Goal: Task Accomplishment & Management: Manage account settings

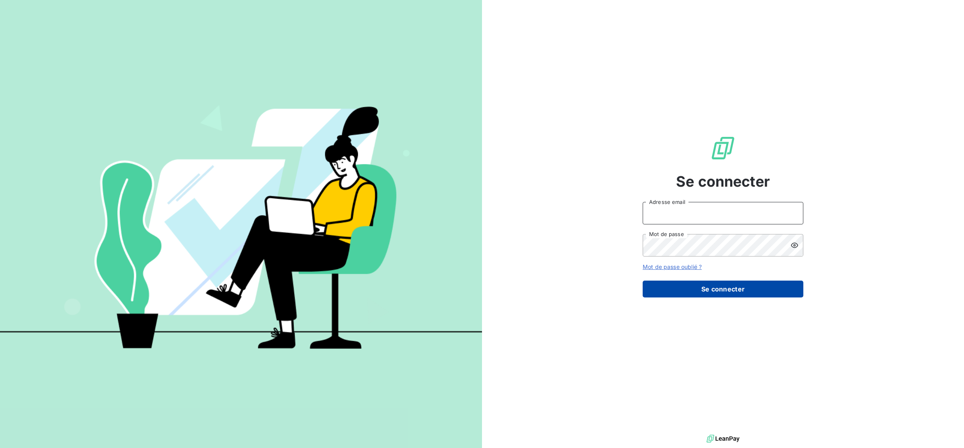
type input "[PERSON_NAME][EMAIL_ADDRESS][DOMAIN_NAME]"
click at [711, 290] on button "Se connecter" at bounding box center [723, 289] width 161 height 17
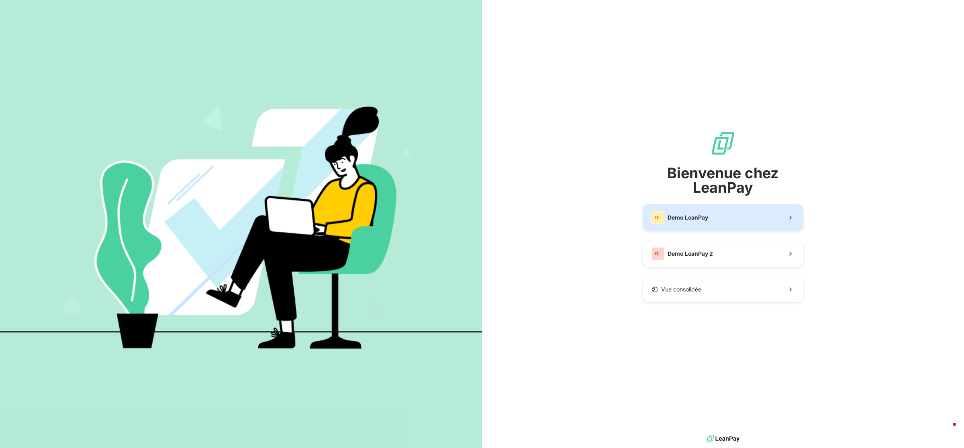
click at [713, 221] on button "DL Demo LeanPay" at bounding box center [723, 217] width 161 height 27
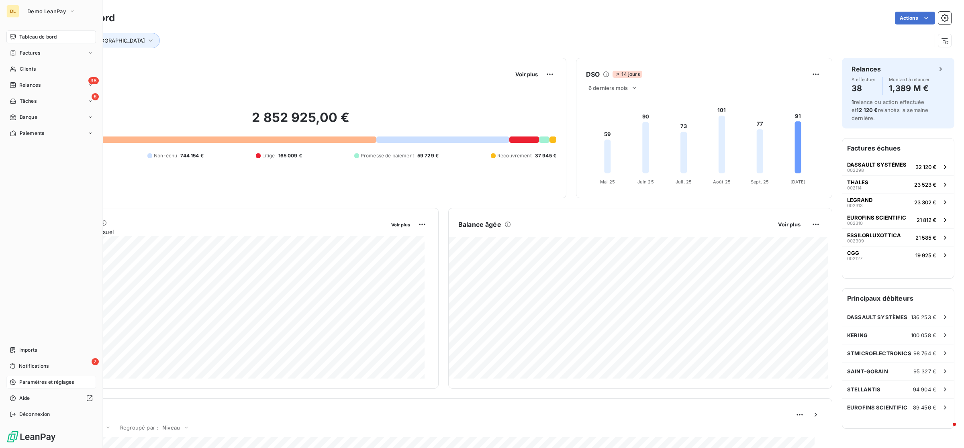
click at [45, 381] on span "Paramètres et réglages" at bounding box center [46, 382] width 55 height 7
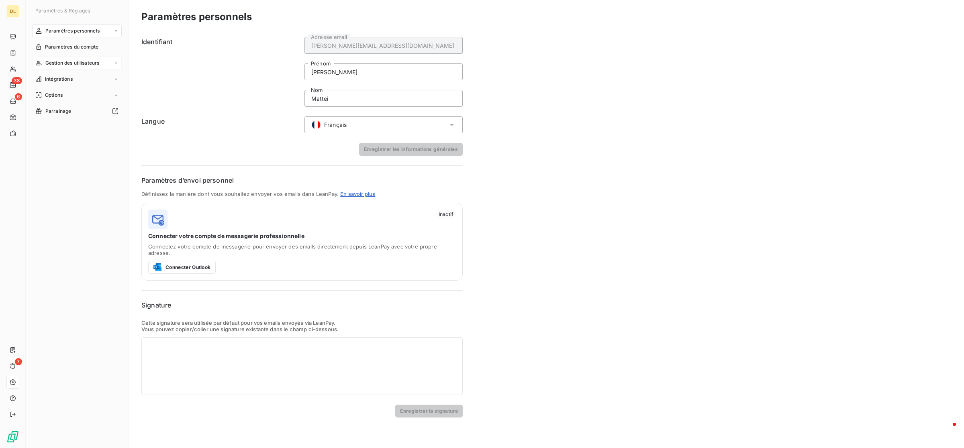
click at [96, 57] on div "Gestion des utilisateurs" at bounding box center [77, 63] width 90 height 13
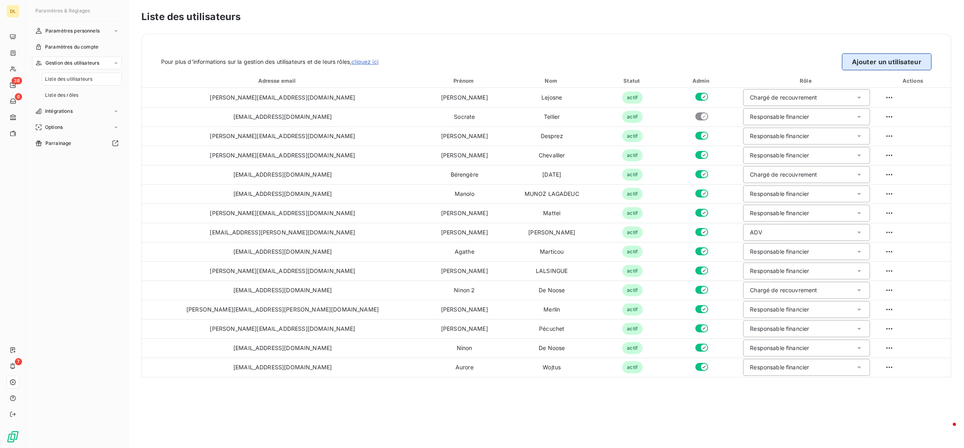
click at [884, 61] on button "Ajouter un utilisateur" at bounding box center [887, 61] width 90 height 17
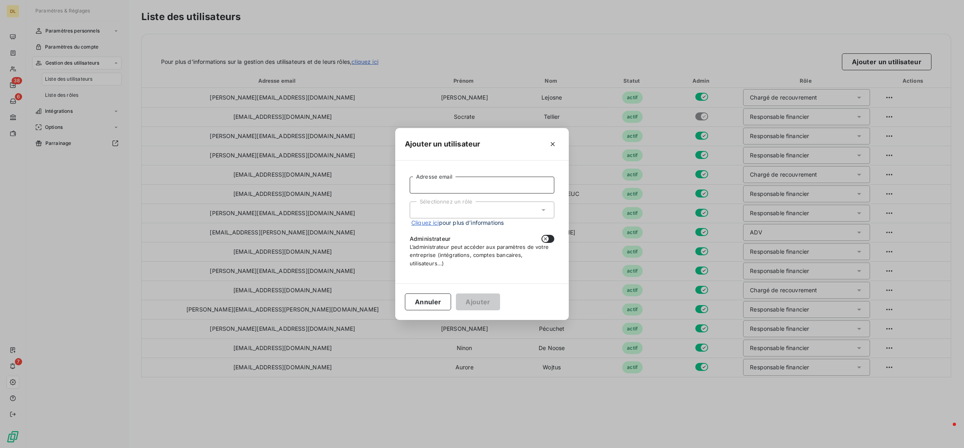
drag, startPoint x: 468, startPoint y: 186, endPoint x: 468, endPoint y: 194, distance: 8.0
click at [468, 186] on input "Adresse email" at bounding box center [482, 185] width 145 height 17
click at [432, 216] on div "Sélectionnez un rôle" at bounding box center [482, 210] width 145 height 17
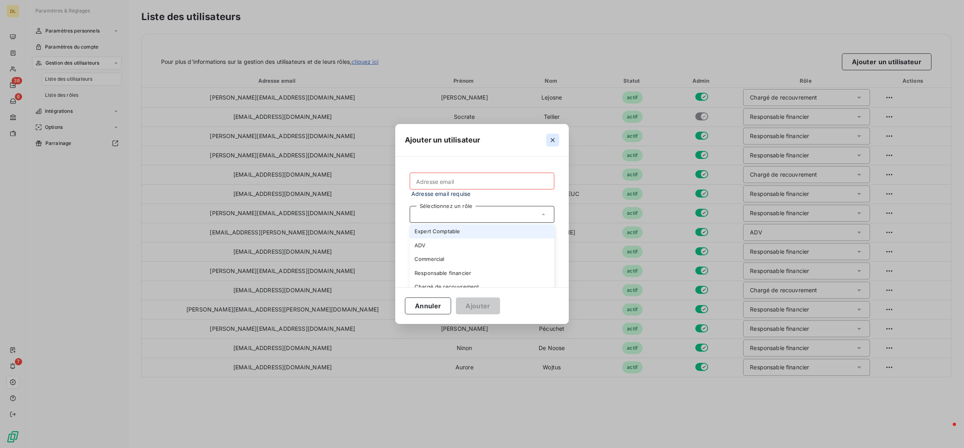
click at [555, 143] on icon "button" at bounding box center [553, 140] width 8 height 8
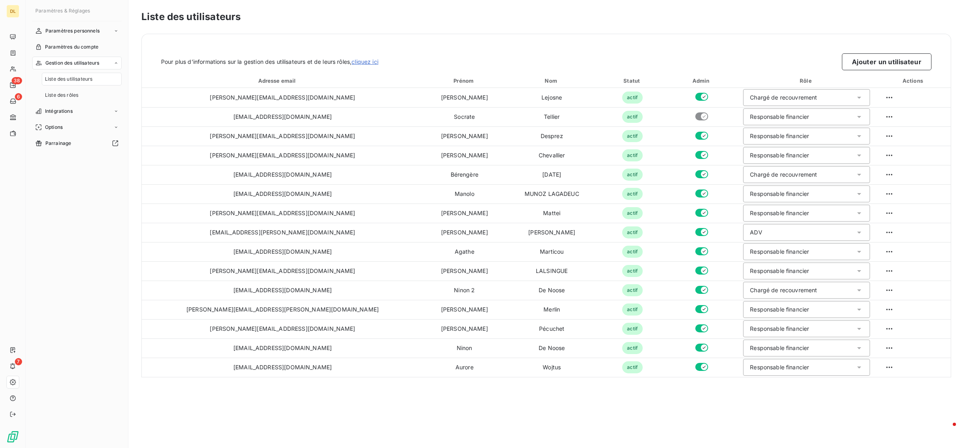
click at [628, 47] on div "Pour plus d’informations sur la gestion des utilisateurs et de leurs rôles, cli…" at bounding box center [546, 52] width 809 height 36
click at [70, 96] on span "Liste des rôles" at bounding box center [61, 95] width 33 height 7
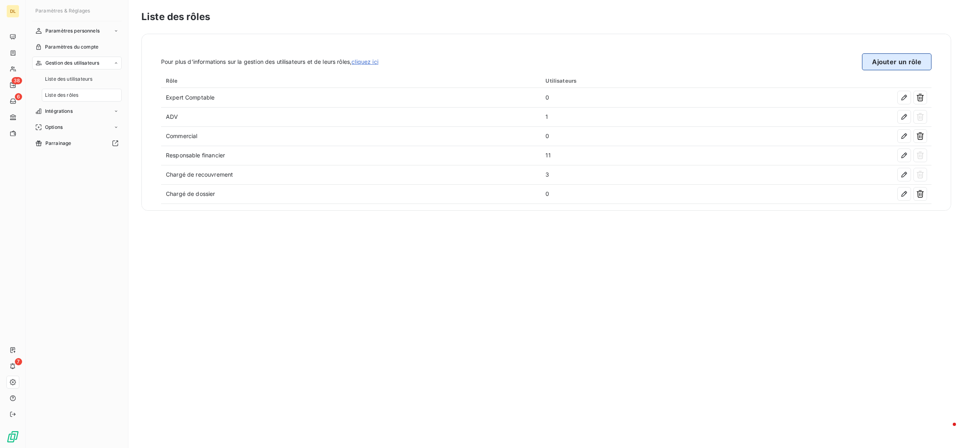
click at [892, 61] on button "Ajouter un rôle" at bounding box center [896, 61] width 69 height 17
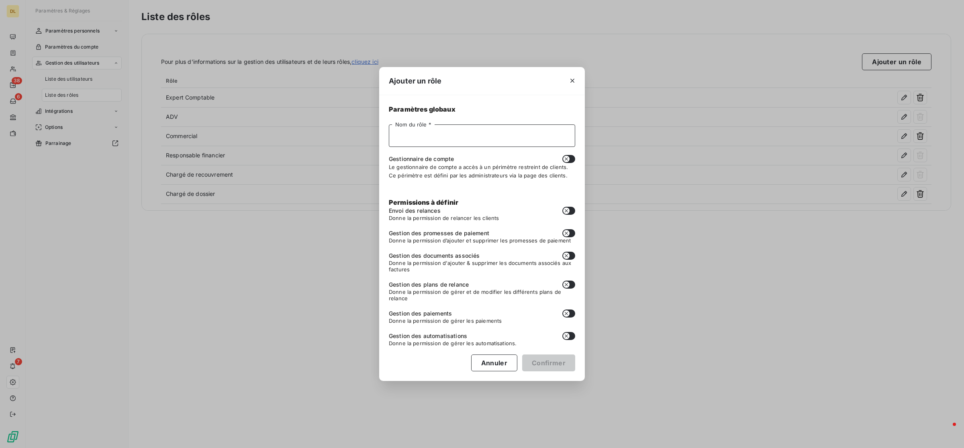
click at [421, 137] on input "Nom du rôle *" at bounding box center [482, 136] width 186 height 22
type input "GENERAL"
click at [571, 81] on icon "button" at bounding box center [572, 81] width 8 height 8
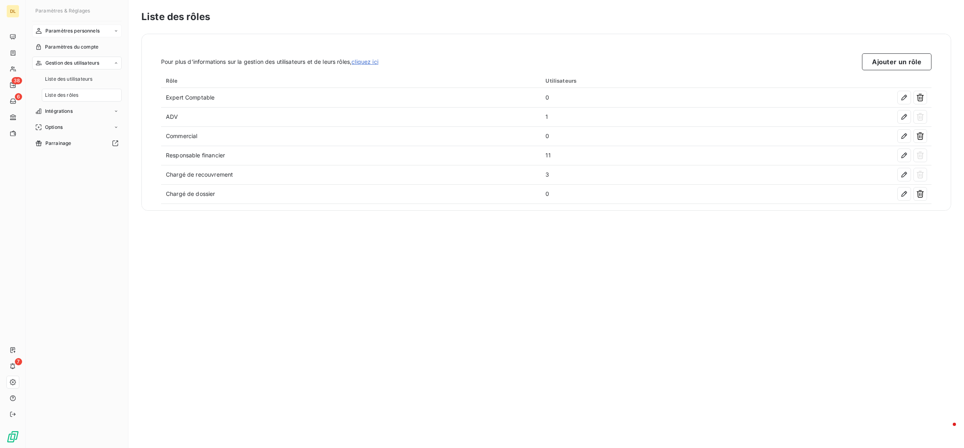
click at [97, 31] on span "Paramètres personnels" at bounding box center [72, 30] width 54 height 7
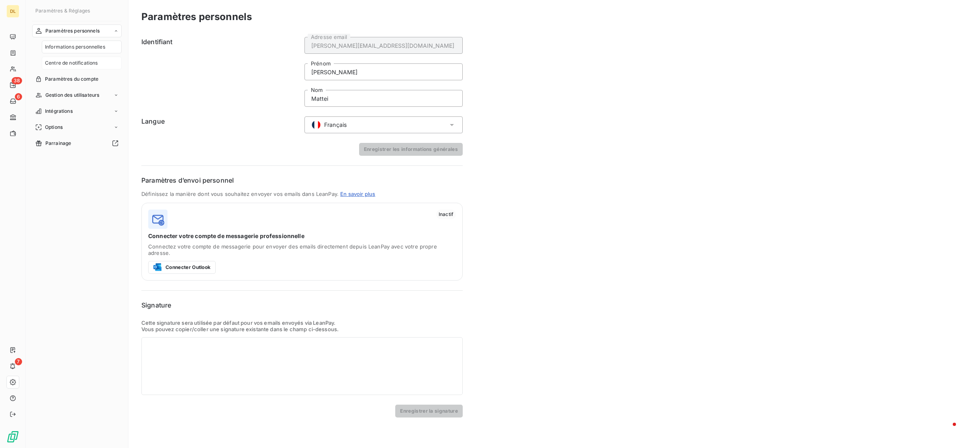
click at [91, 61] on span "Centre de notifications" at bounding box center [71, 62] width 53 height 7
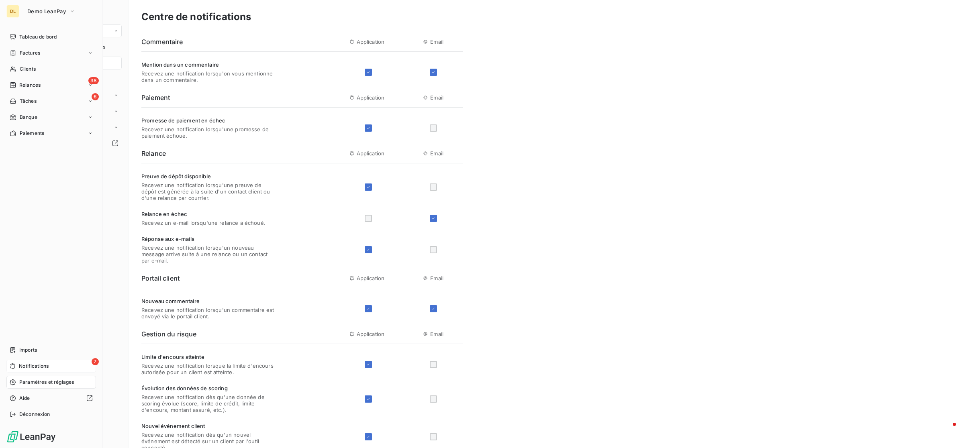
click at [47, 369] on span "Notifications" at bounding box center [34, 366] width 30 height 7
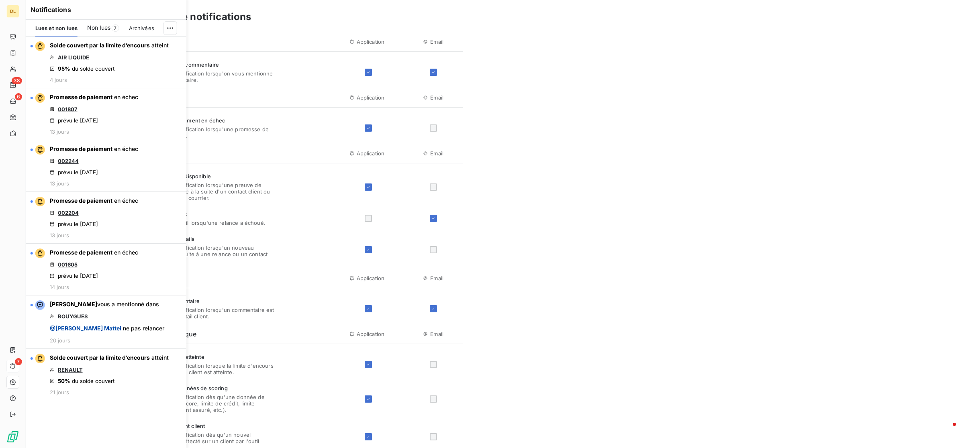
click at [101, 29] on span "Non lues" at bounding box center [98, 28] width 23 height 8
click at [144, 27] on span "Archivées" at bounding box center [143, 28] width 25 height 6
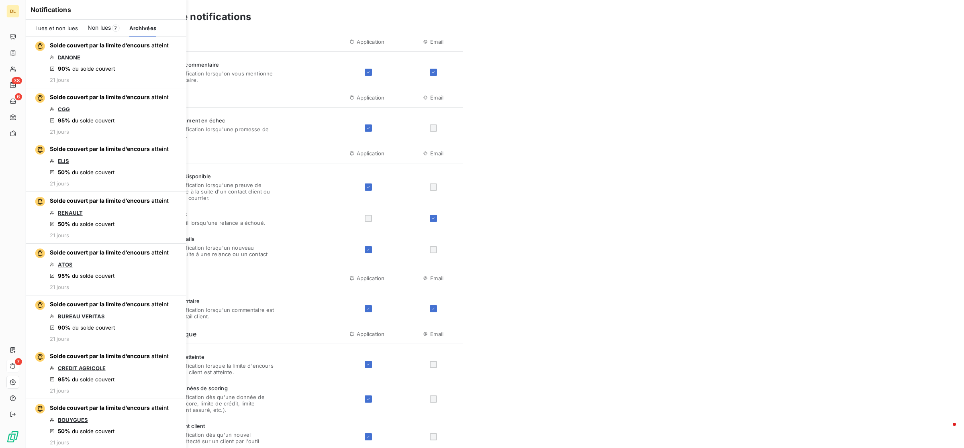
click at [705, 133] on div "Centre de notifications Commentaire Application Email Mention dans un commentai…" at bounding box center [546, 302] width 835 height 604
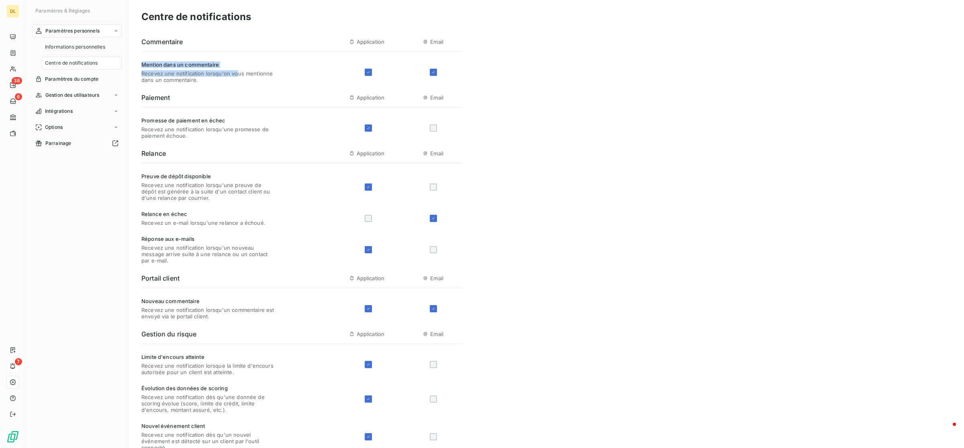
drag, startPoint x: 143, startPoint y: 65, endPoint x: 240, endPoint y: 73, distance: 97.2
click at [240, 73] on div "Mention dans un commentaire Recevez une notification lorsqu'on vous mentionne d…" at bounding box center [207, 72] width 133 height 22
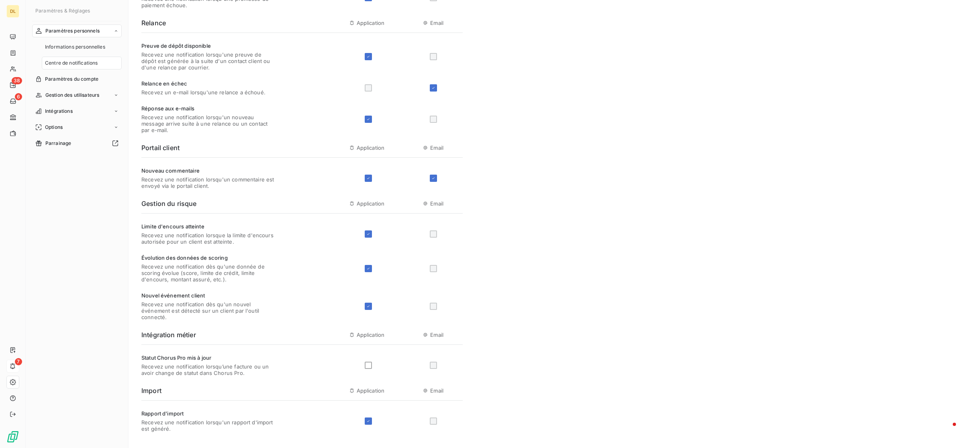
scroll to position [157, 0]
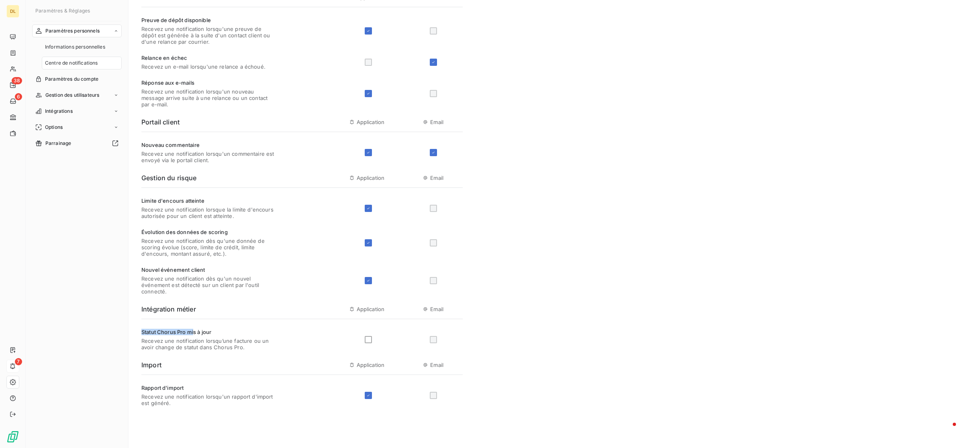
drag, startPoint x: 159, startPoint y: 330, endPoint x: 252, endPoint y: 323, distance: 93.1
click at [230, 327] on div "Statut Chorus Pro mis à jour Recevez une notification lorsqu’une facture ou un …" at bounding box center [301, 334] width 321 height 31
click at [256, 334] on span "Statut Chorus Pro mis à jour" at bounding box center [207, 332] width 133 height 6
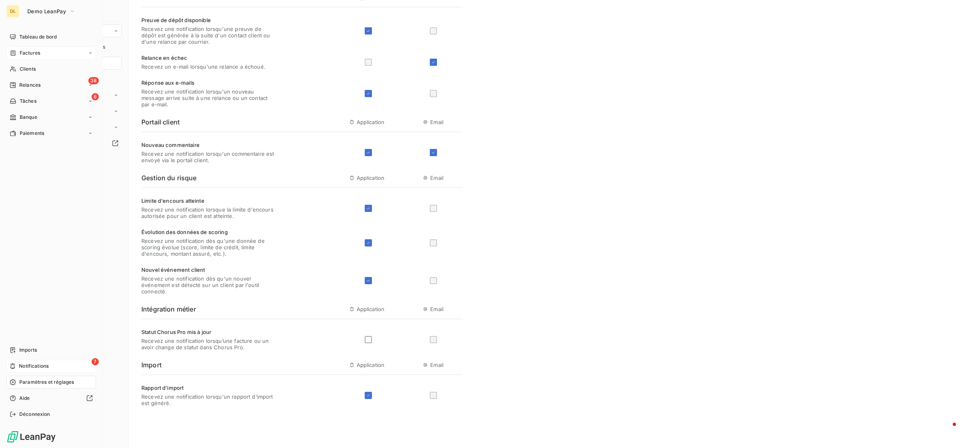
click at [44, 52] on div "Factures" at bounding box center [51, 53] width 90 height 13
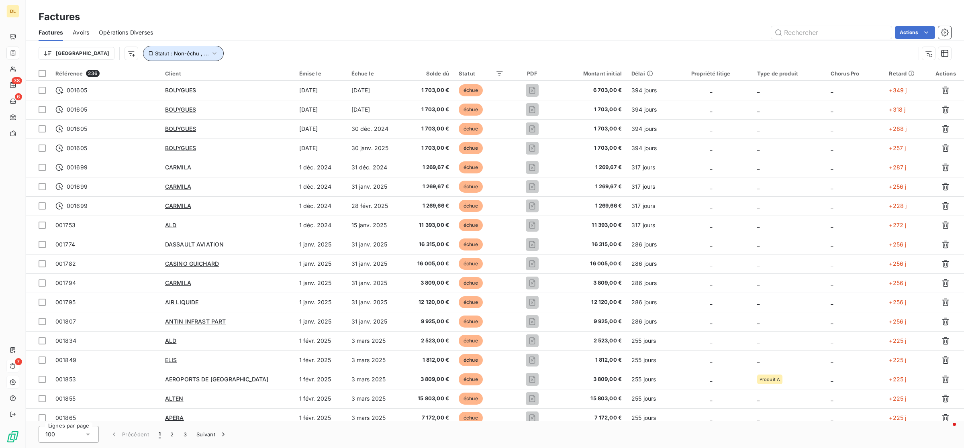
click at [212, 54] on icon "button" at bounding box center [214, 53] width 4 height 2
click at [274, 77] on div "non-échue échue" at bounding box center [251, 74] width 116 height 17
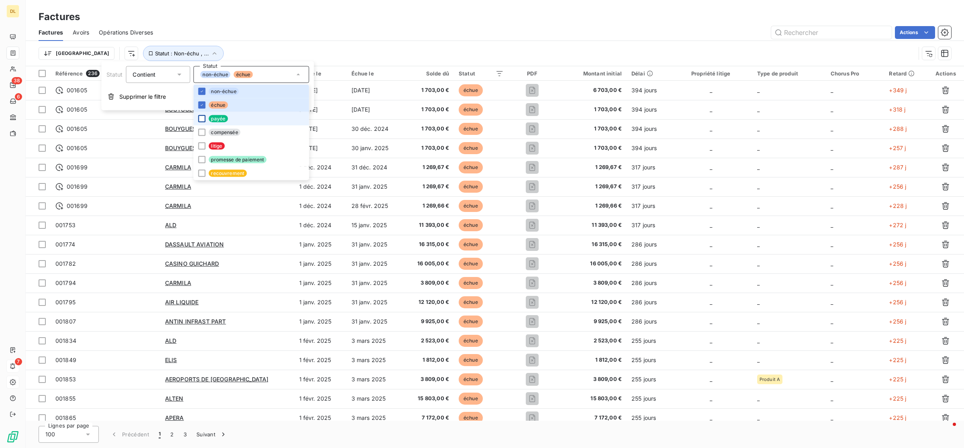
click at [200, 117] on div at bounding box center [201, 118] width 7 height 7
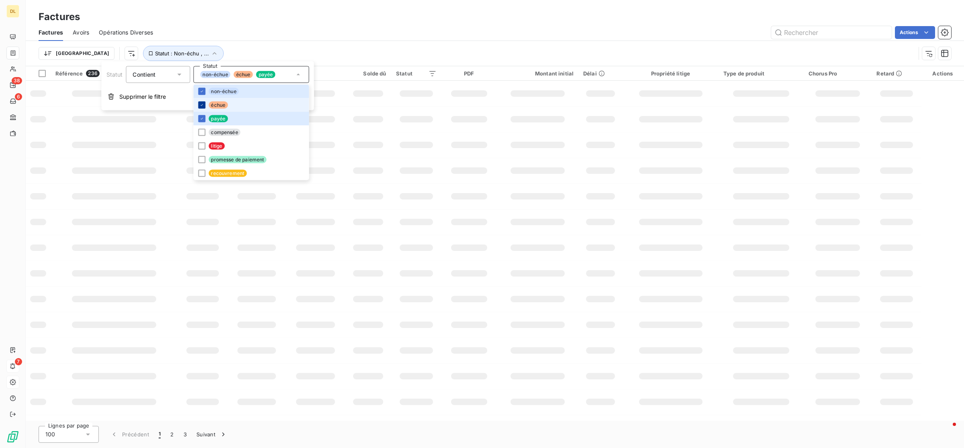
click at [203, 103] on icon at bounding box center [201, 105] width 5 height 5
click at [200, 89] on icon at bounding box center [201, 91] width 5 height 5
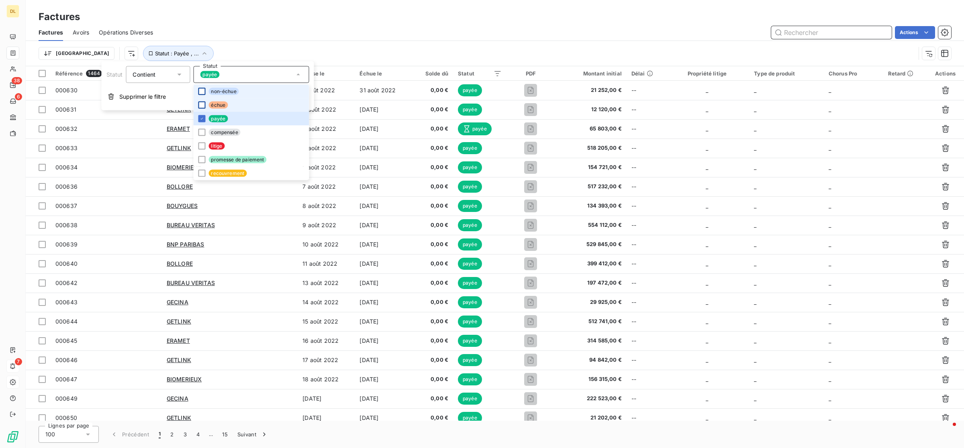
click at [802, 29] on input "text" at bounding box center [831, 32] width 120 height 13
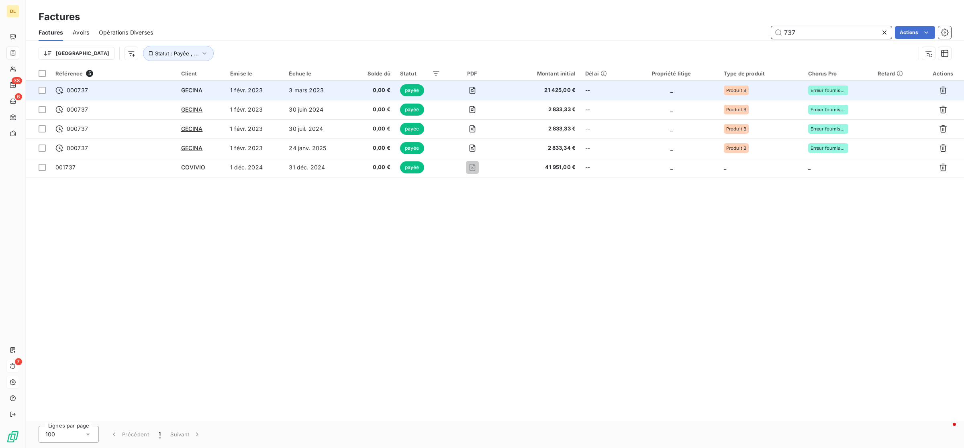
type input "737"
click at [619, 95] on td "--" at bounding box center [601, 90] width 43 height 19
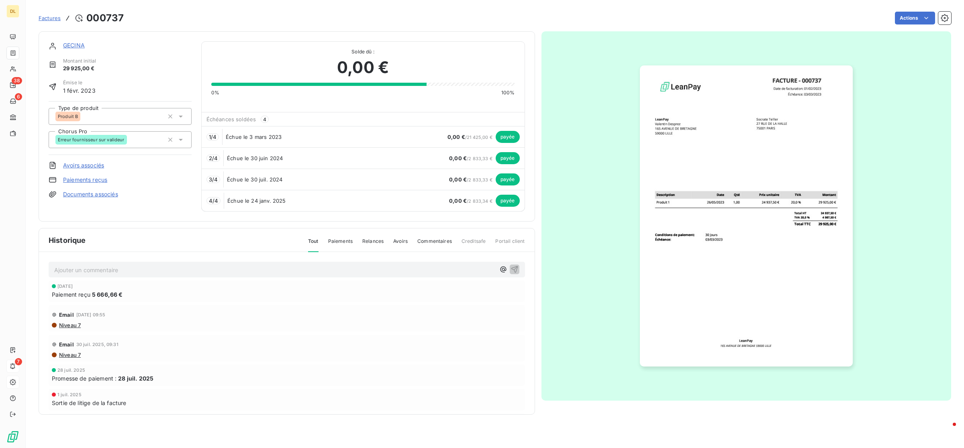
click at [429, 242] on span "Commentaires" at bounding box center [434, 245] width 35 height 14
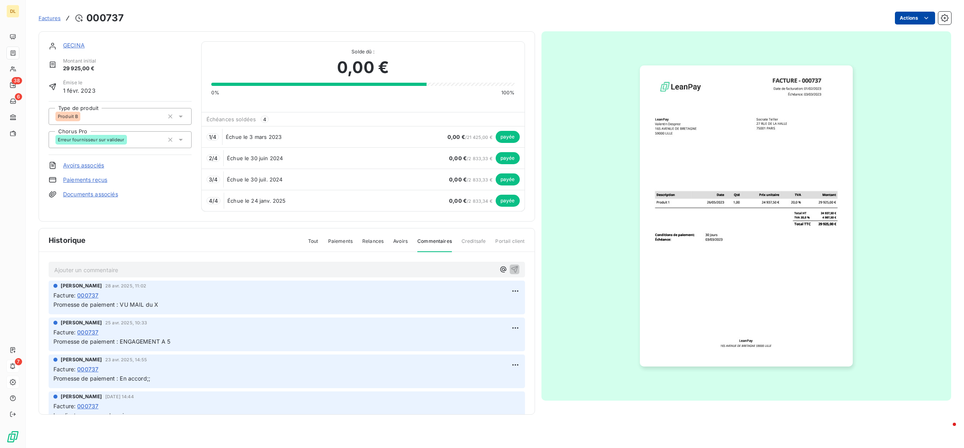
click at [932, 18] on html "DL 38 6 7 Factures [DRIVERS_LICENSE_NUMBER] Actions GECINA Montant initial 29 9…" at bounding box center [482, 224] width 964 height 448
click at [93, 277] on html "DL 38 6 7 Factures [DRIVERS_LICENSE_NUMBER] Actions GECINA Montant initial 29 9…" at bounding box center [482, 224] width 964 height 448
click at [97, 266] on p "Ajouter un commentaire ﻿" at bounding box center [274, 270] width 441 height 10
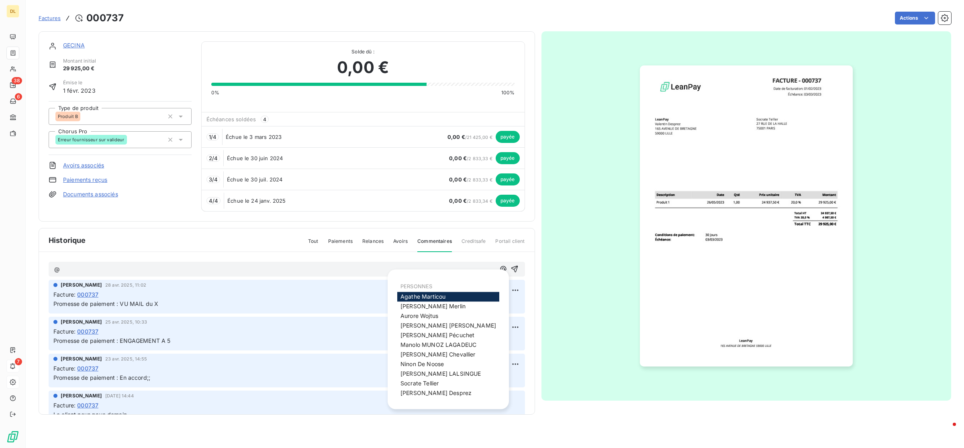
click at [437, 312] on span "[PERSON_NAME]" at bounding box center [419, 315] width 38 height 7
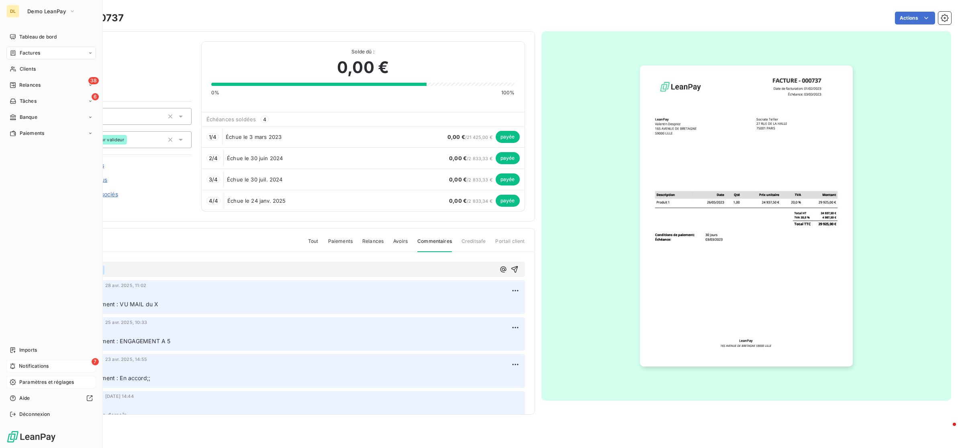
click at [63, 368] on div "7 Notifications" at bounding box center [51, 366] width 90 height 13
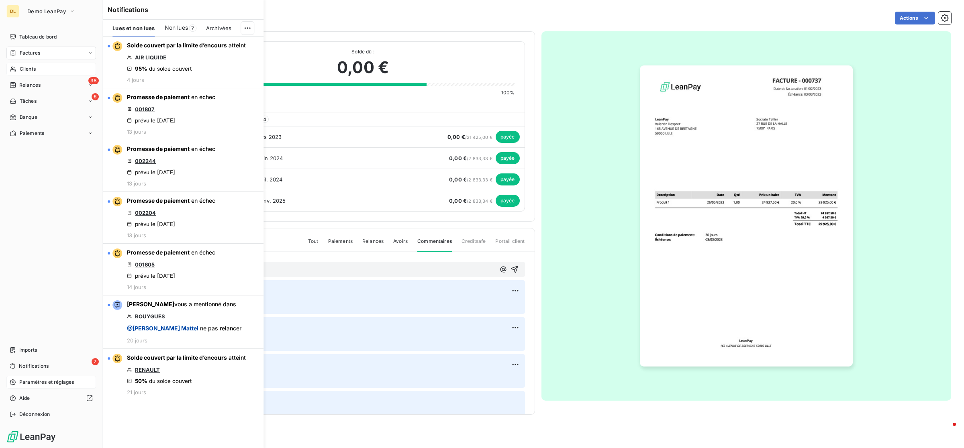
click at [45, 68] on div "Clients" at bounding box center [51, 69] width 90 height 13
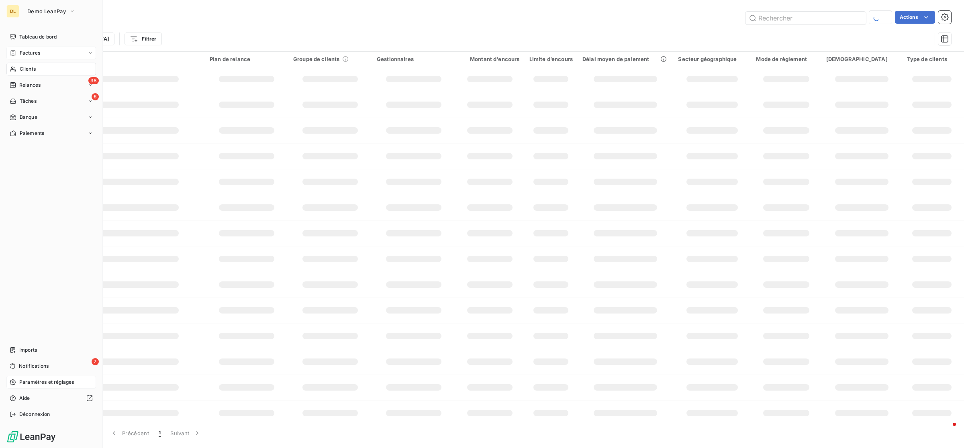
click at [45, 50] on div "Factures" at bounding box center [51, 53] width 90 height 13
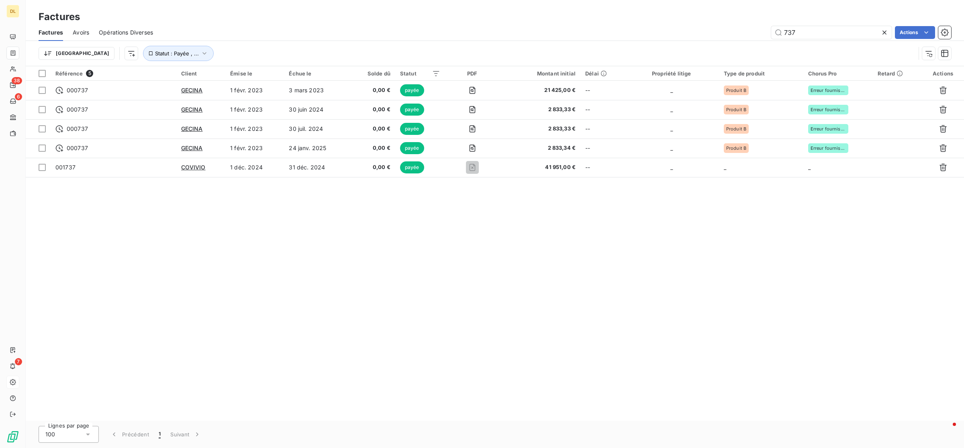
click at [884, 30] on icon at bounding box center [884, 33] width 8 height 8
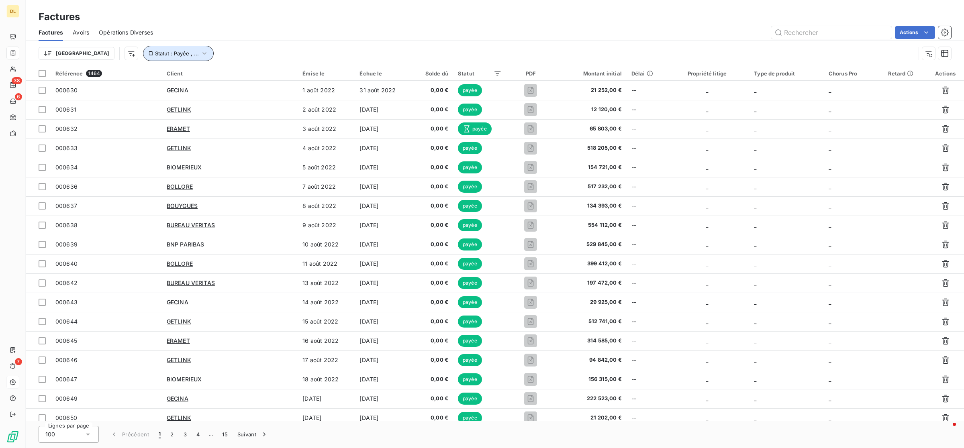
click at [200, 55] on icon "button" at bounding box center [204, 53] width 8 height 8
click at [261, 84] on div "Statut Contient is Statut payée Supprimer le filtre" at bounding box center [208, 85] width 212 height 49
click at [268, 69] on div "payée" at bounding box center [251, 74] width 116 height 17
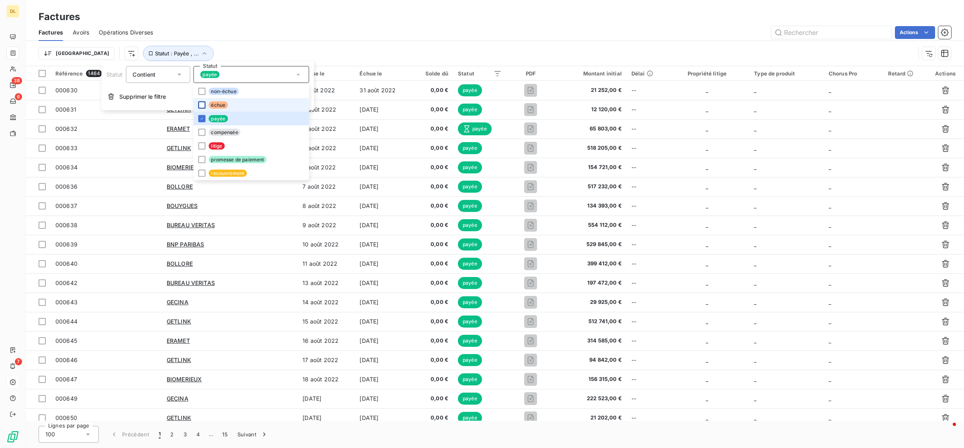
click at [199, 106] on div at bounding box center [201, 105] width 7 height 7
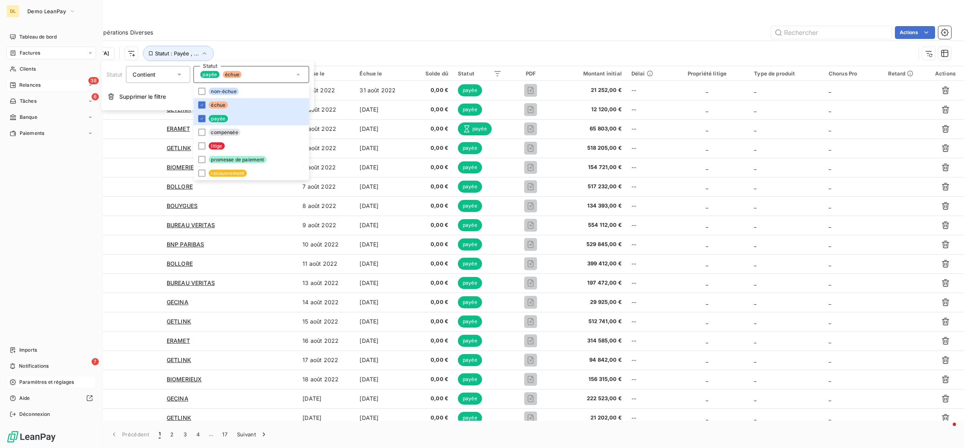
click at [48, 80] on div "38 Relances" at bounding box center [51, 85] width 90 height 13
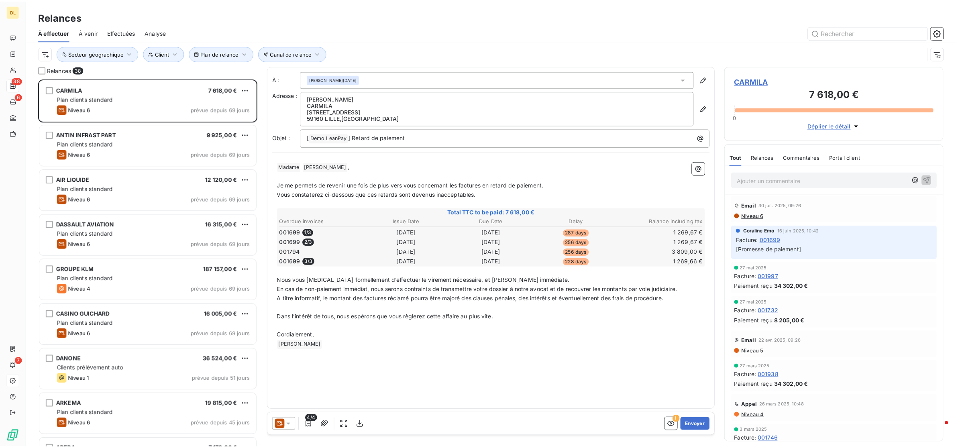
scroll to position [362, 213]
click at [943, 37] on button "button" at bounding box center [944, 32] width 13 height 13
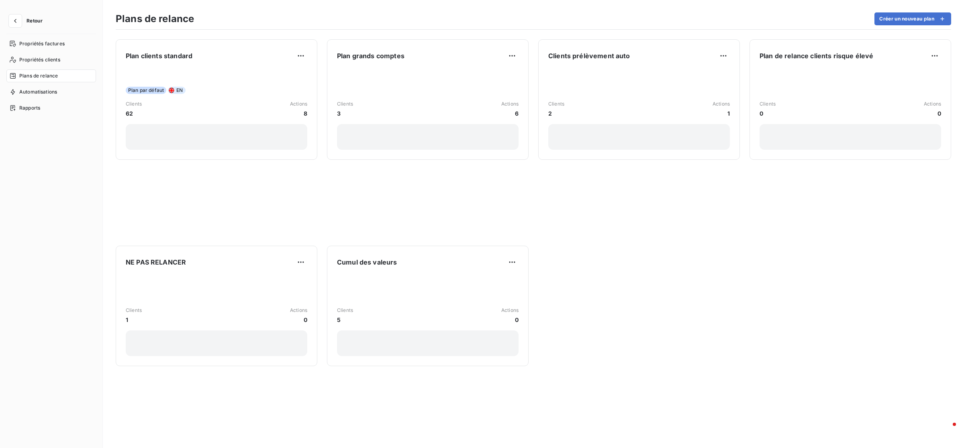
click at [908, 28] on div "Plans de relance Créer un nouveau plan" at bounding box center [533, 21] width 835 height 17
click at [907, 25] on button "Créer un nouveau plan" at bounding box center [912, 18] width 77 height 13
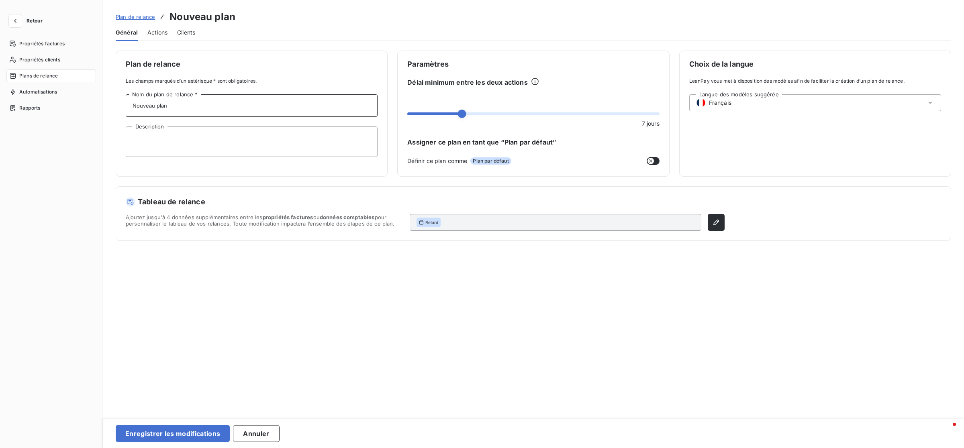
drag, startPoint x: 228, startPoint y: 100, endPoint x: 11, endPoint y: 75, distance: 218.4
click at [15, 76] on div "Retour Propriétés factures Propriétés clients Plans de relance Automatisations …" at bounding box center [482, 224] width 964 height 448
type input "GENERAL"
click at [160, 30] on span "Actions" at bounding box center [157, 33] width 20 height 8
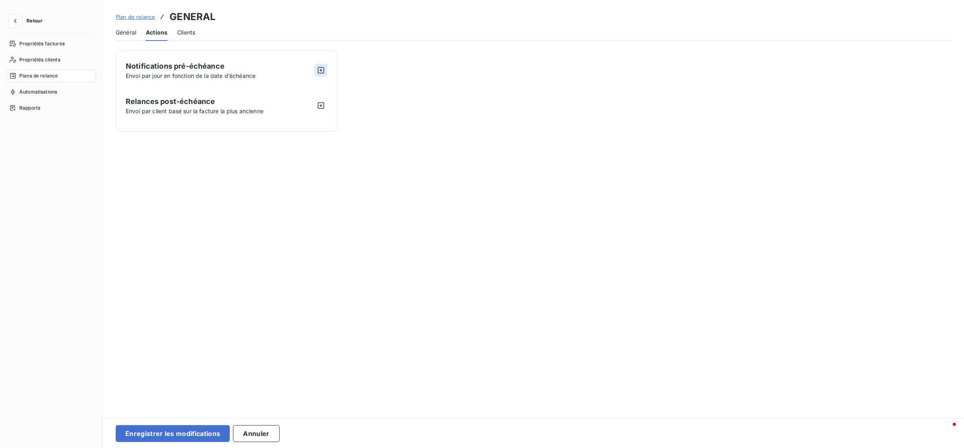
click at [326, 71] on button "button" at bounding box center [320, 70] width 13 height 13
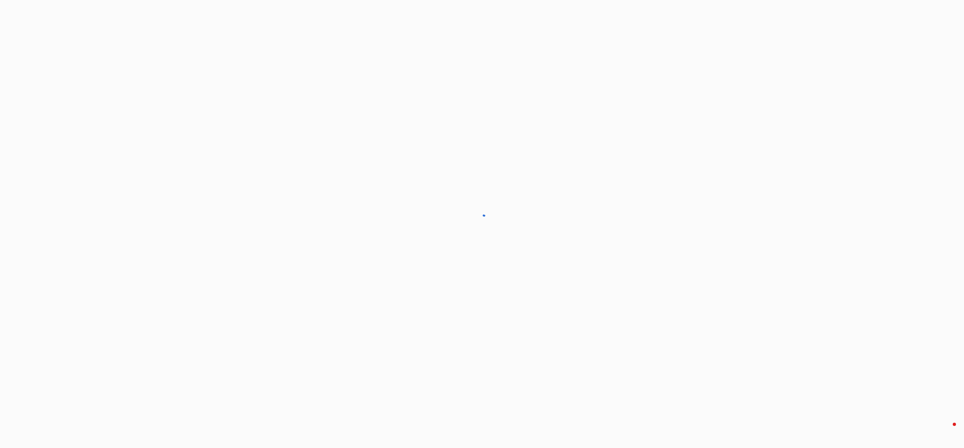
click at [0, 0] on button "button" at bounding box center [0, 0] width 0 height 0
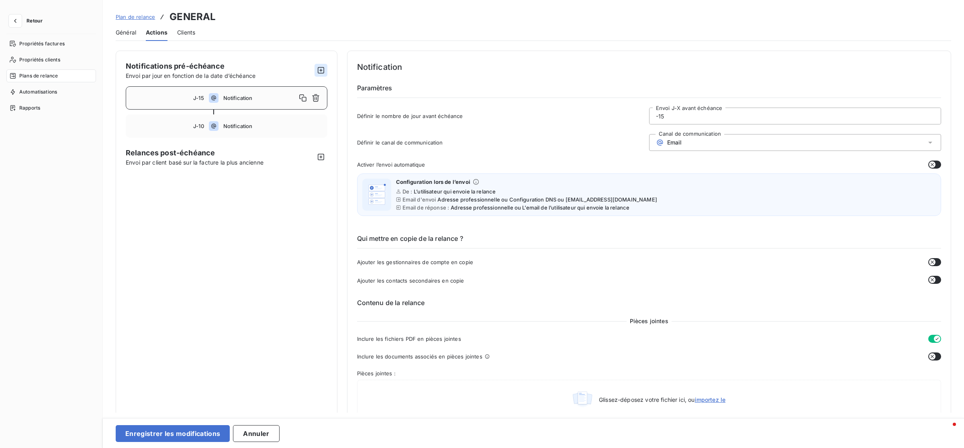
click at [326, 71] on button "button" at bounding box center [320, 70] width 13 height 13
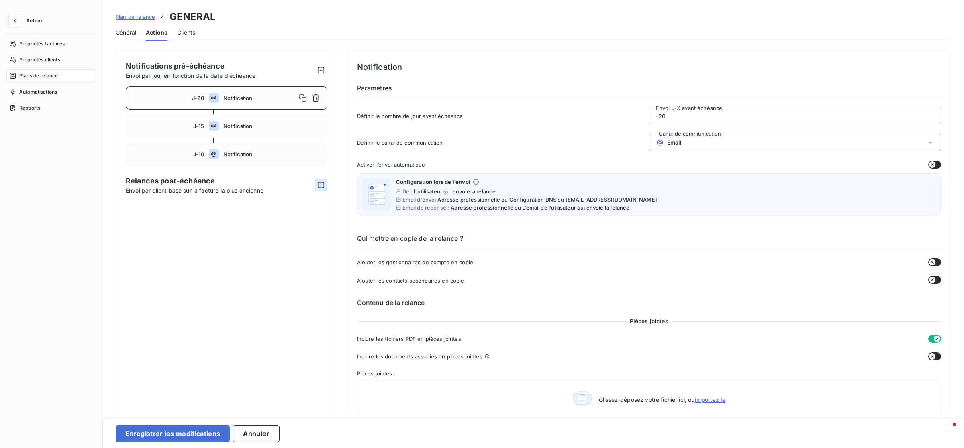
click at [321, 187] on icon "button" at bounding box center [321, 185] width 8 height 8
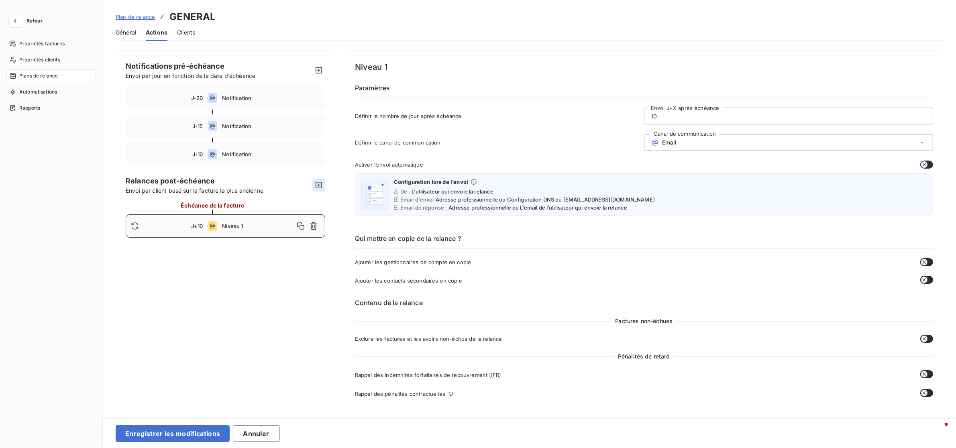
click at [321, 187] on icon "button" at bounding box center [319, 185] width 6 height 6
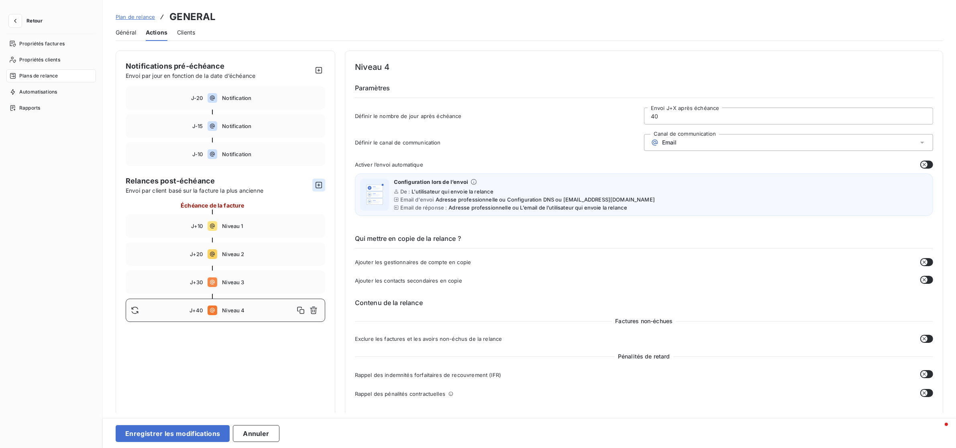
click at [321, 187] on icon "button" at bounding box center [319, 185] width 6 height 6
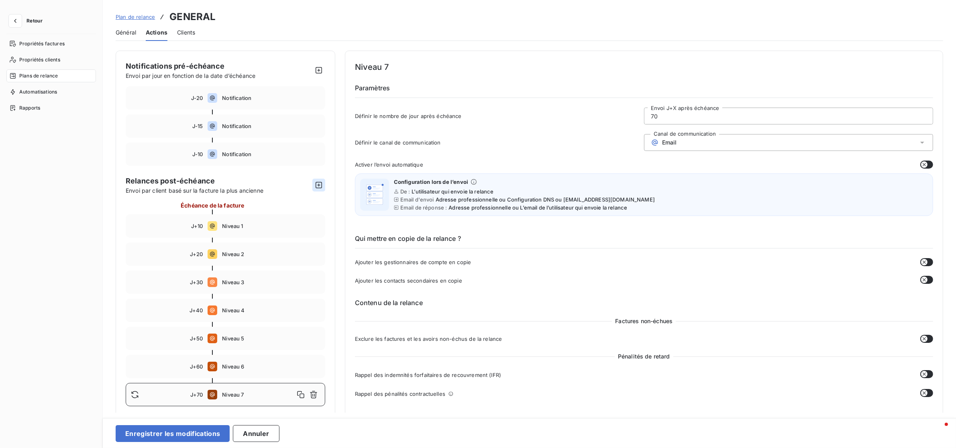
click at [321, 187] on icon "button" at bounding box center [319, 185] width 6 height 6
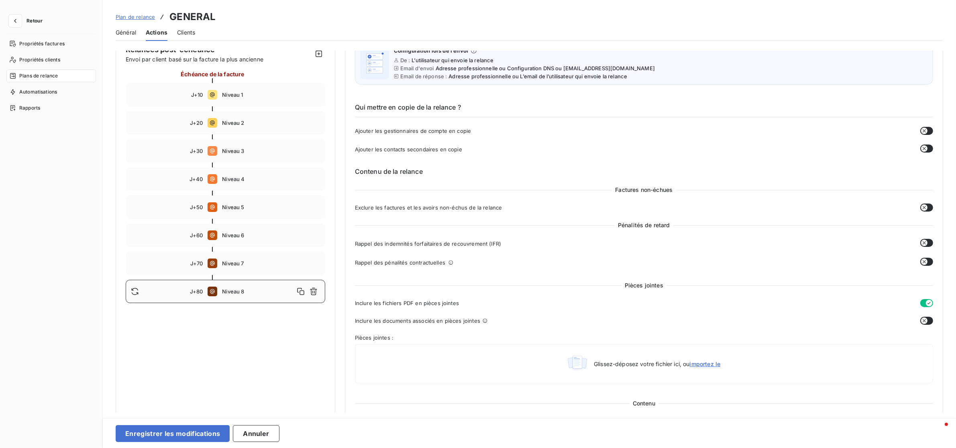
scroll to position [92, 0]
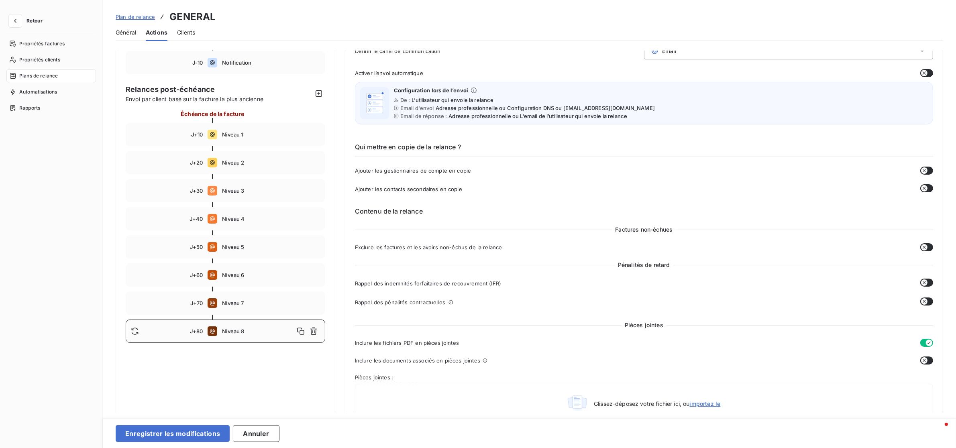
drag, startPoint x: 256, startPoint y: 139, endPoint x: 337, endPoint y: 145, distance: 80.5
click at [257, 140] on div "J+10 Niveau 1" at bounding box center [226, 134] width 200 height 23
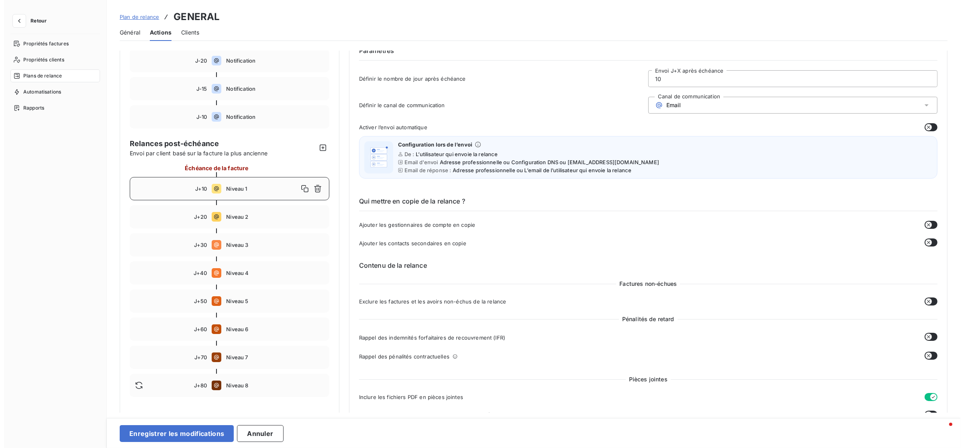
scroll to position [0, 0]
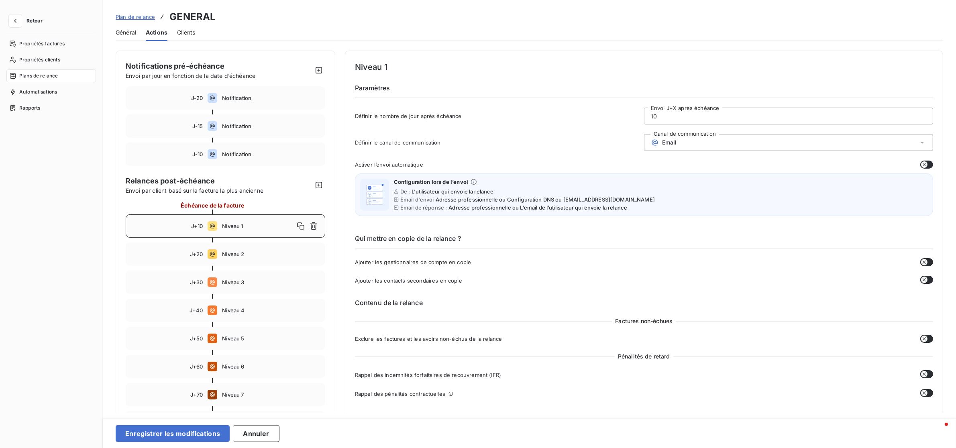
click at [735, 135] on div "Email" at bounding box center [788, 142] width 289 height 17
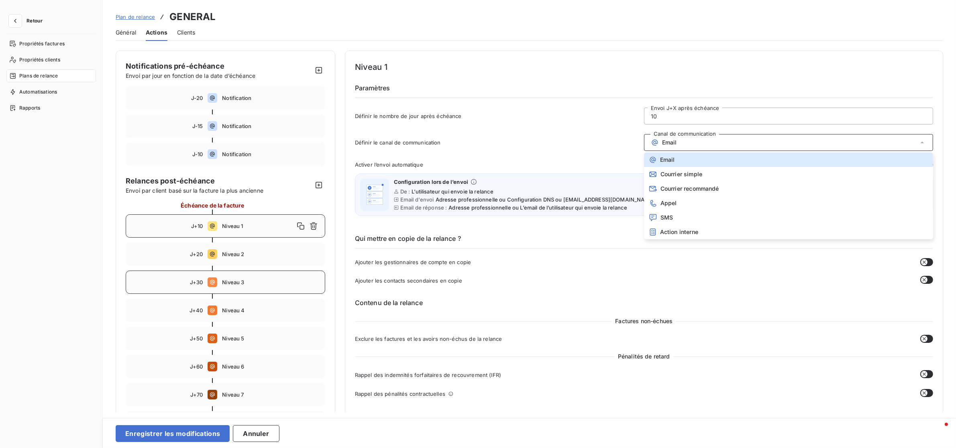
click at [240, 284] on span "Niveau 3" at bounding box center [271, 282] width 98 height 6
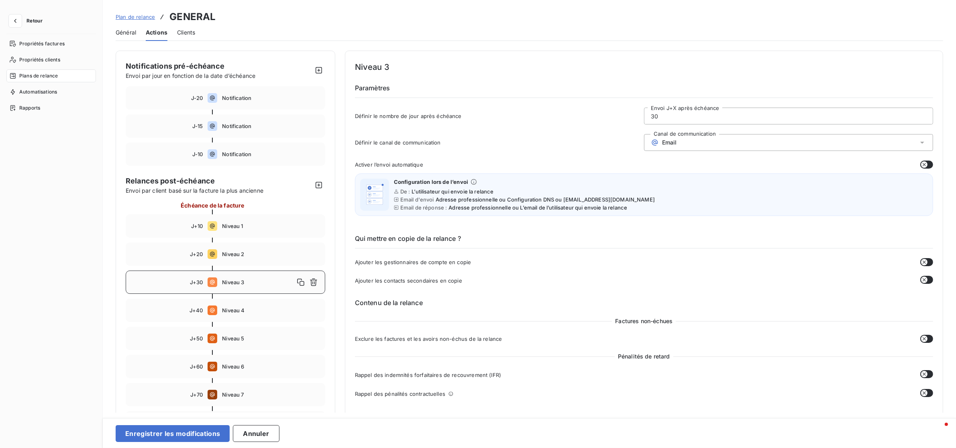
click at [704, 138] on div "Email" at bounding box center [788, 142] width 289 height 17
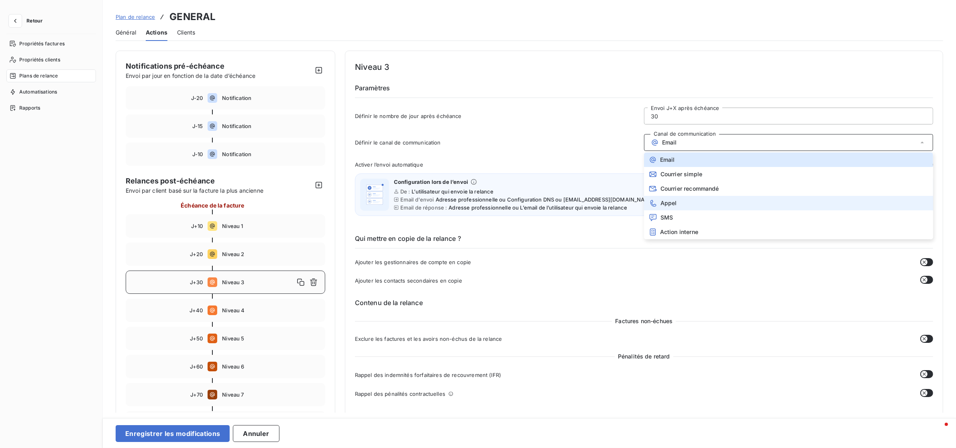
click at [666, 204] on span "Appel" at bounding box center [669, 203] width 16 height 6
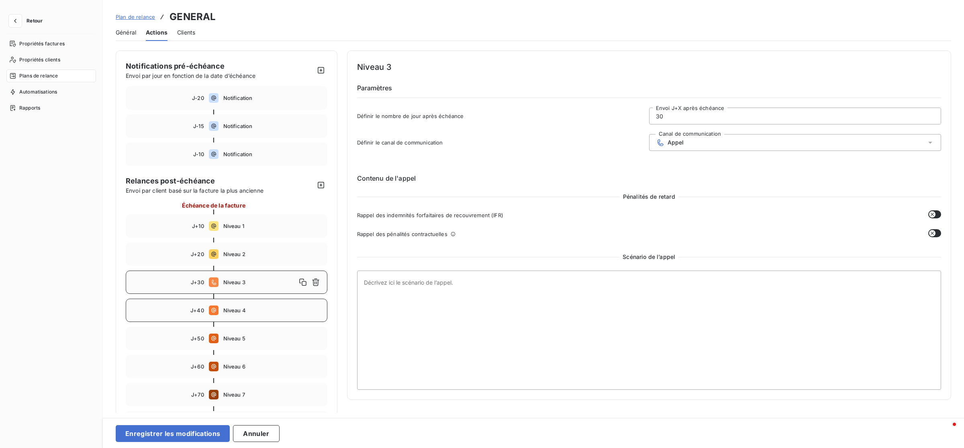
click at [257, 304] on div "J+40 Niveau 4" at bounding box center [227, 310] width 202 height 23
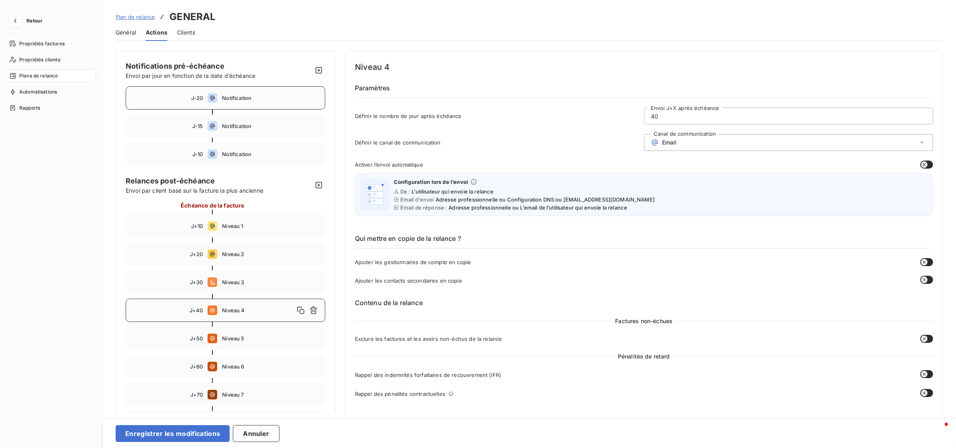
click at [250, 92] on div "J-20 Notification" at bounding box center [226, 97] width 200 height 23
type input "-20"
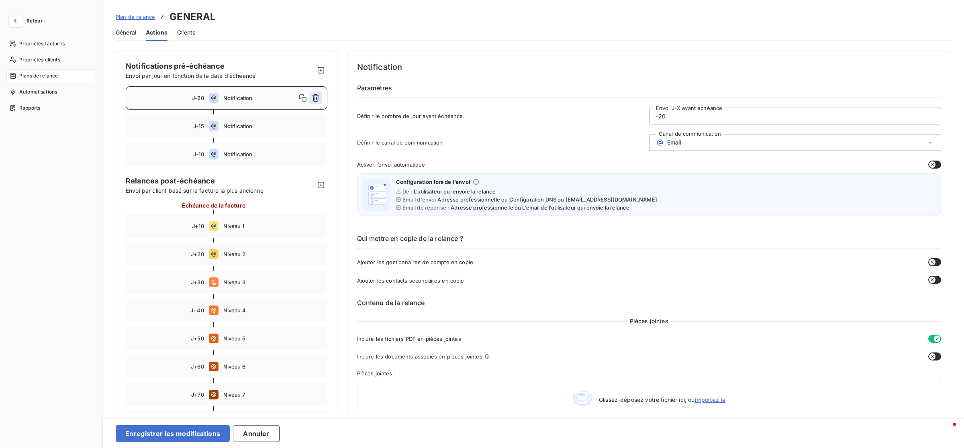
click at [314, 98] on icon "button" at bounding box center [315, 98] width 7 height 8
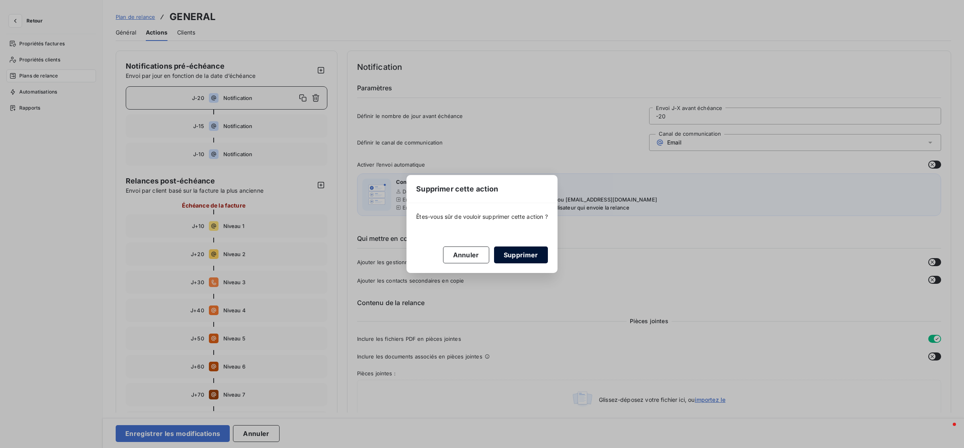
click at [533, 255] on button "Supprimer" at bounding box center [521, 255] width 54 height 17
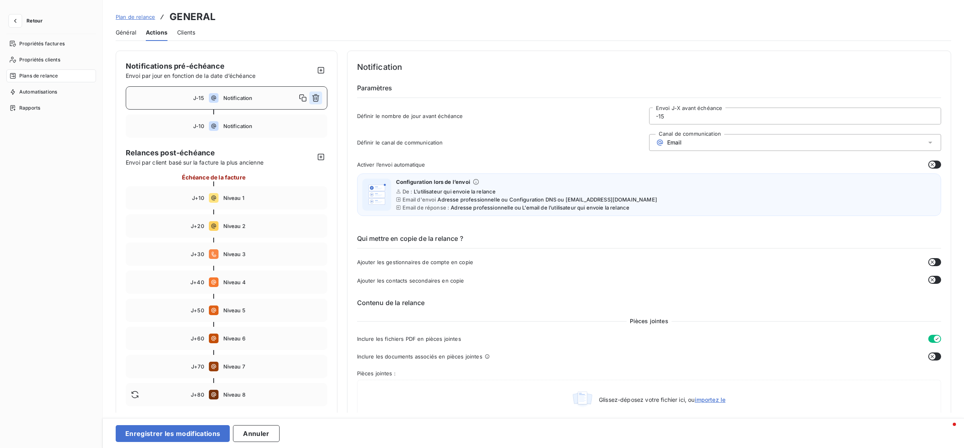
click at [318, 100] on icon "button" at bounding box center [316, 98] width 8 height 8
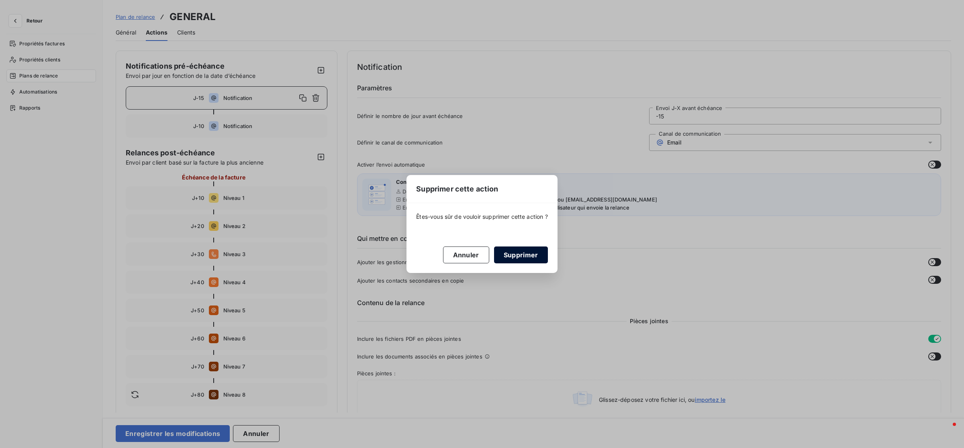
click at [527, 257] on button "Supprimer" at bounding box center [521, 255] width 54 height 17
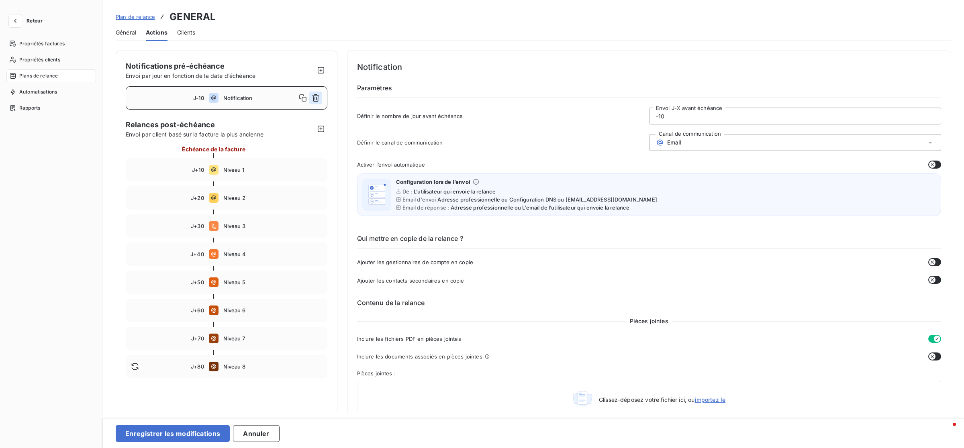
click at [316, 97] on icon "button" at bounding box center [315, 98] width 7 height 8
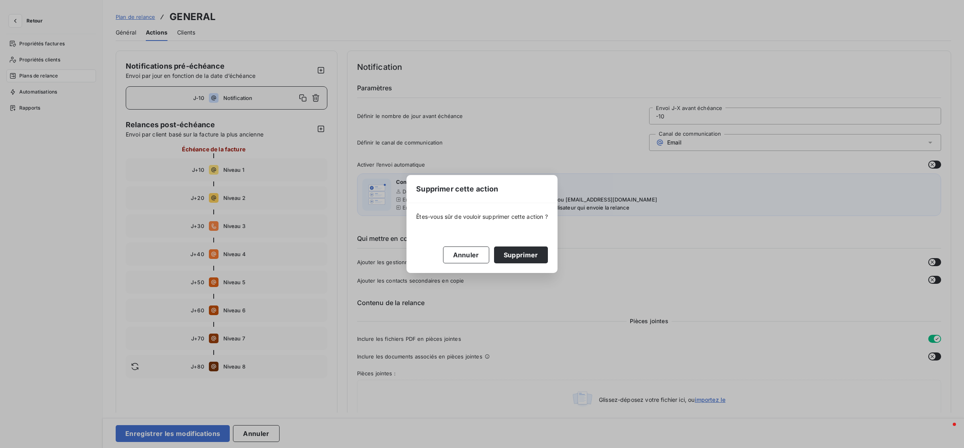
click at [522, 260] on button "Supprimer" at bounding box center [521, 255] width 54 height 17
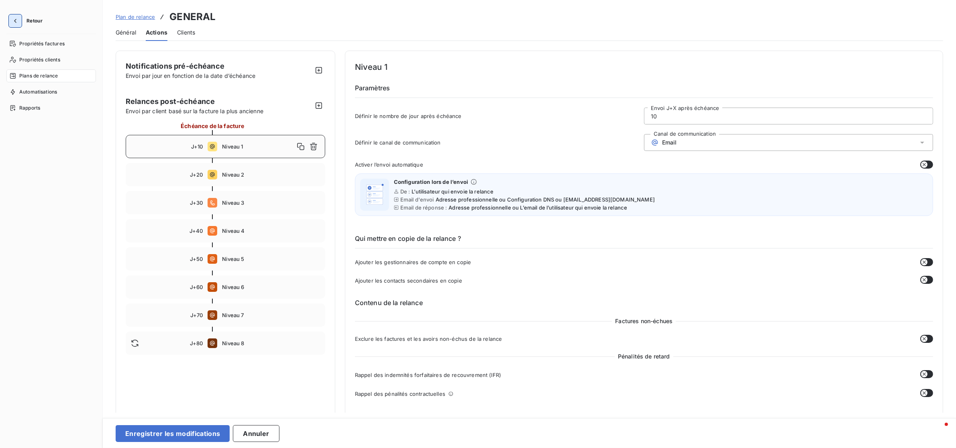
click at [14, 20] on icon "button" at bounding box center [15, 21] width 8 height 8
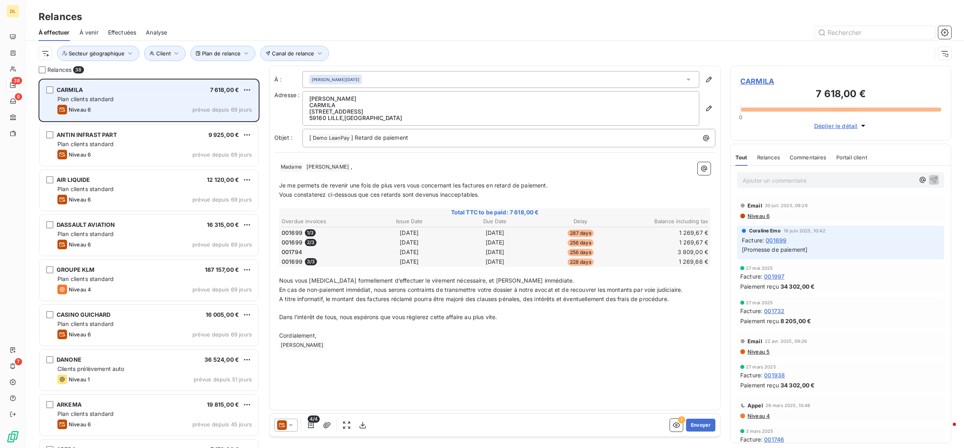
scroll to position [362, 213]
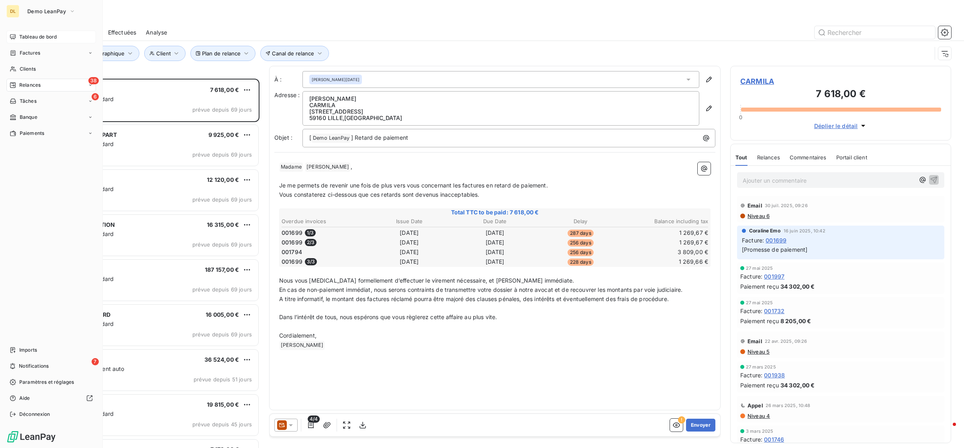
click at [16, 33] on div "Tableau de bord" at bounding box center [51, 37] width 90 height 13
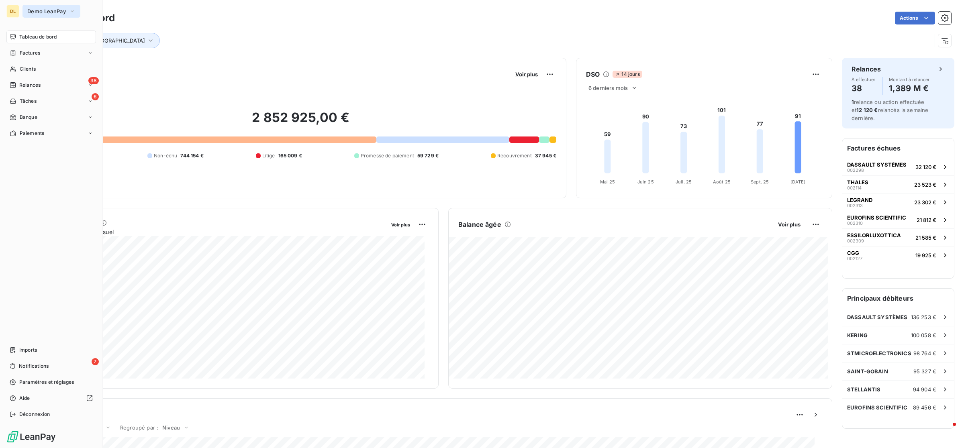
click at [65, 12] on span "Demo LeanPay" at bounding box center [46, 11] width 39 height 6
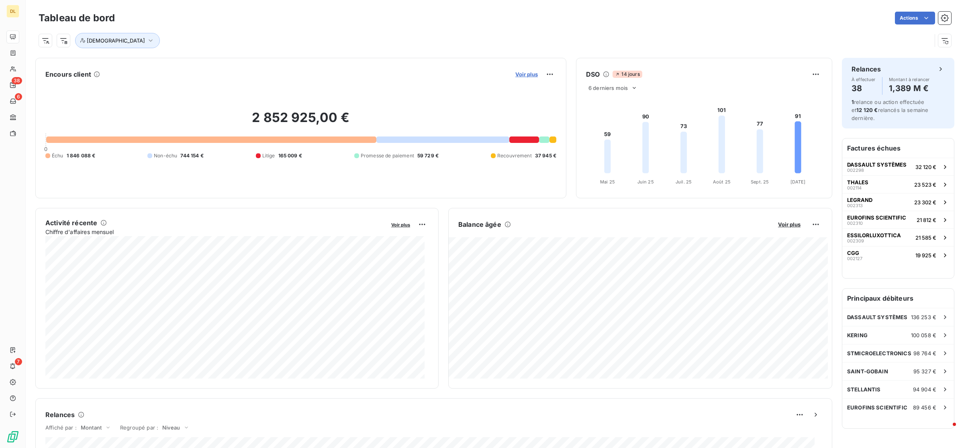
click at [521, 71] on span "Voir plus" at bounding box center [526, 74] width 22 height 6
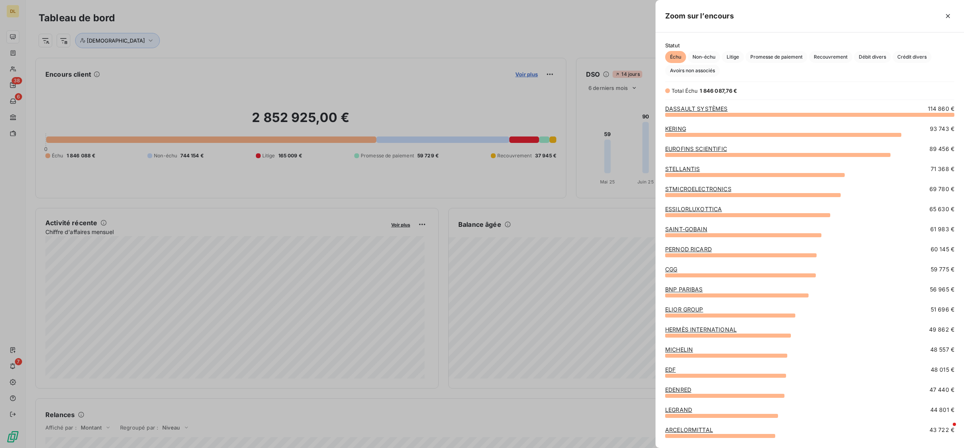
scroll to position [326, 301]
click at [950, 13] on icon "button" at bounding box center [948, 16] width 8 height 8
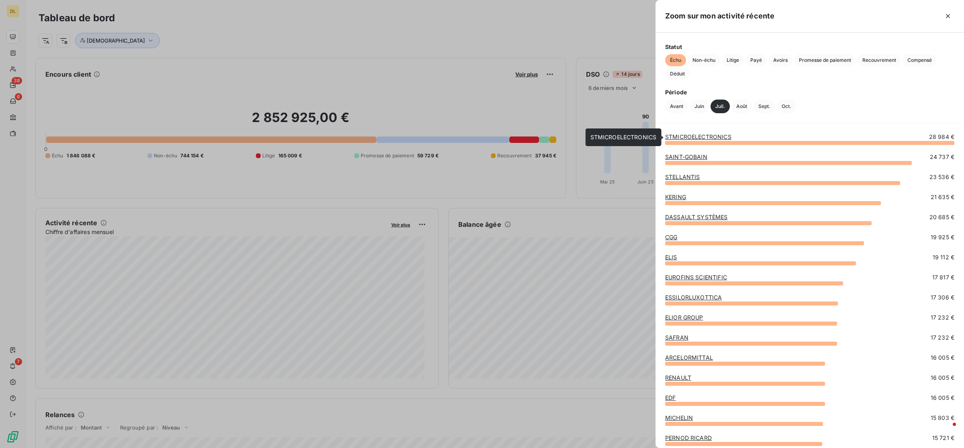
click at [690, 138] on link "STMICROELECTRONICS" at bounding box center [698, 136] width 66 height 7
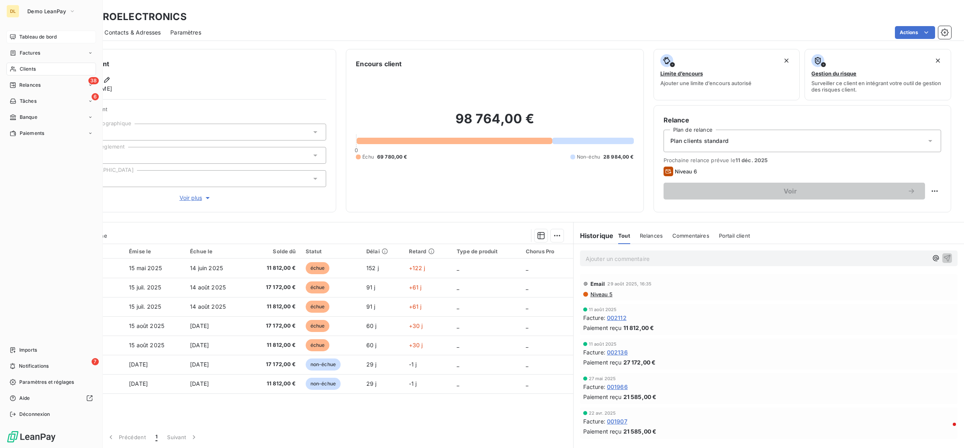
click at [27, 37] on span "Tableau de bord" at bounding box center [37, 36] width 37 height 7
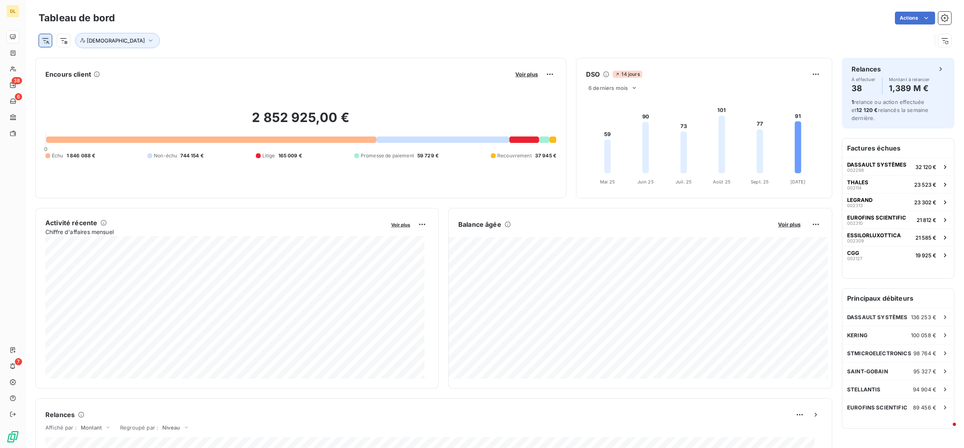
click at [44, 41] on html "DL 38 6 7 Tableau de bord Actions Risque Encours client Voir plus 2 852 925,00 …" at bounding box center [482, 224] width 964 height 448
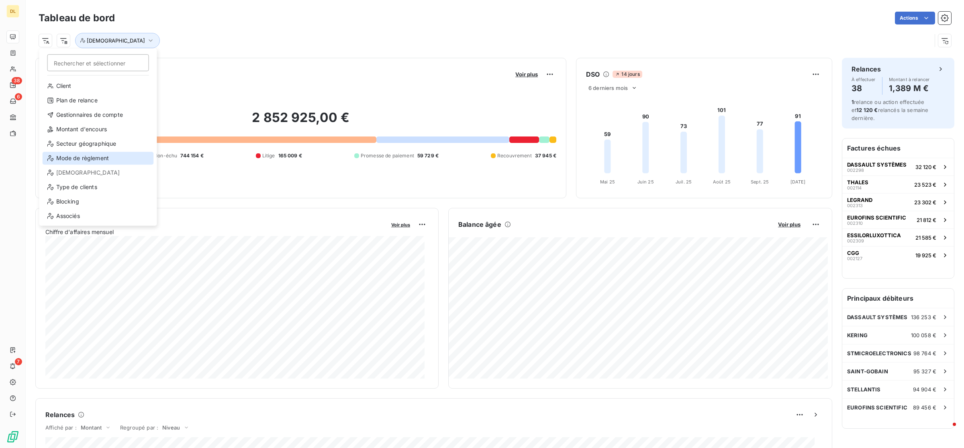
click at [106, 161] on div "Mode de règlement" at bounding box center [98, 158] width 111 height 13
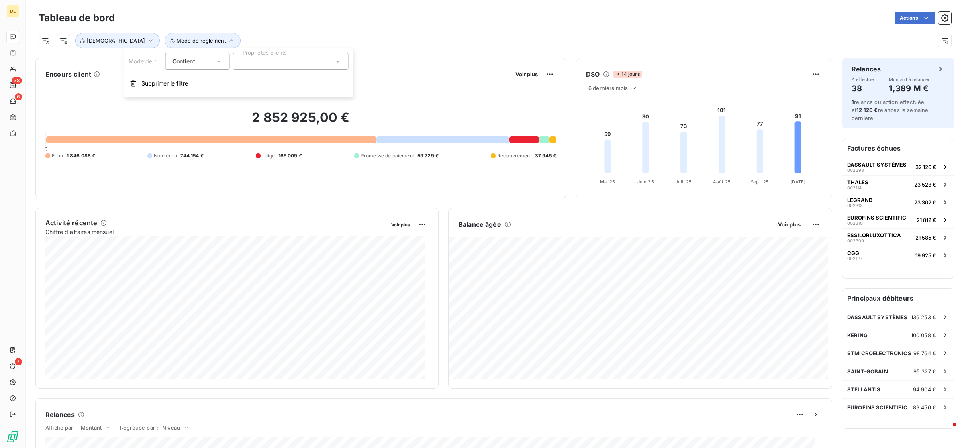
click at [445, 39] on div "Risque Mode de règlement" at bounding box center [485, 40] width 893 height 15
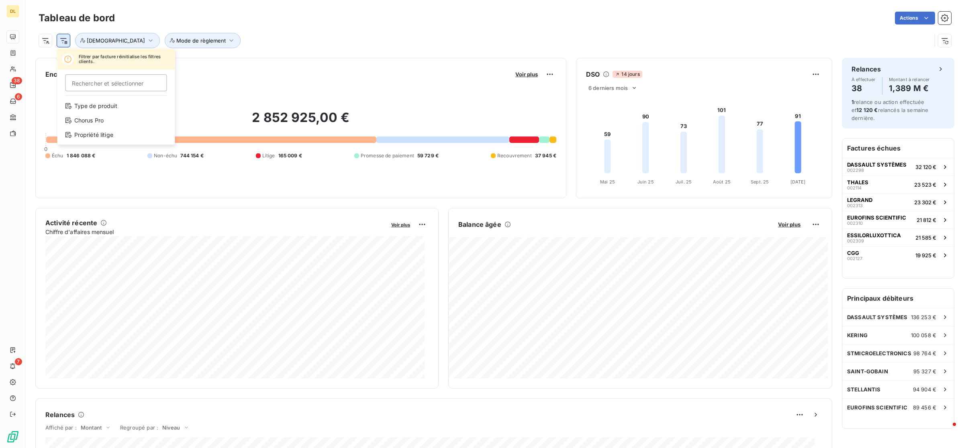
click at [63, 41] on html "DL 38 6 7 Tableau de bord Actions Filtrer par facture réinitialise les filtres …" at bounding box center [482, 224] width 964 height 448
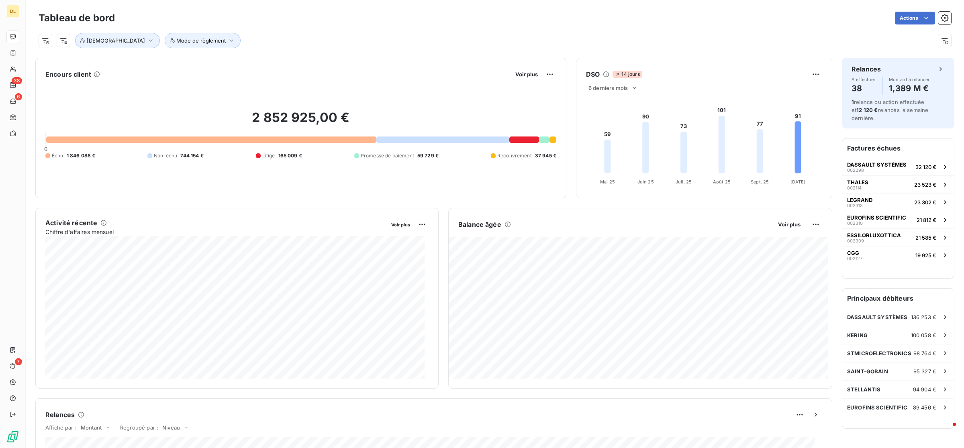
click at [26, 46] on html "DL 38 6 7 Tableau de bord Actions Risque Mode de règlement Encours client Voir …" at bounding box center [482, 224] width 964 height 448
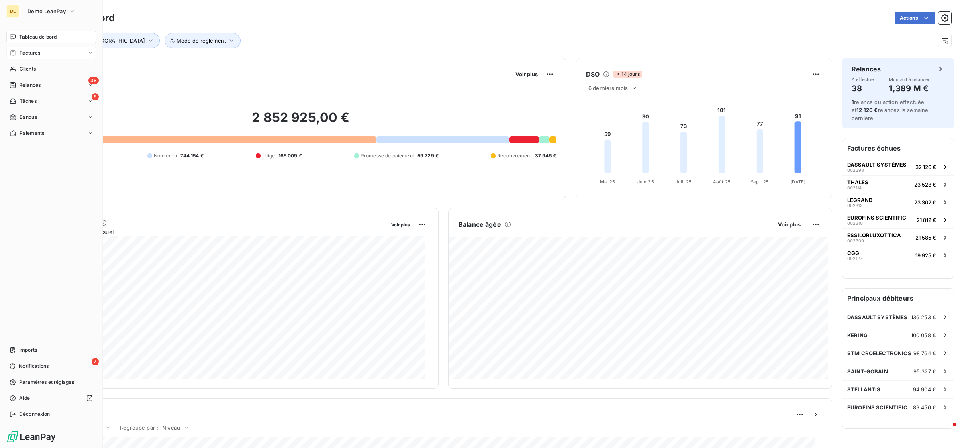
click at [23, 51] on span "Factures" at bounding box center [30, 52] width 20 height 7
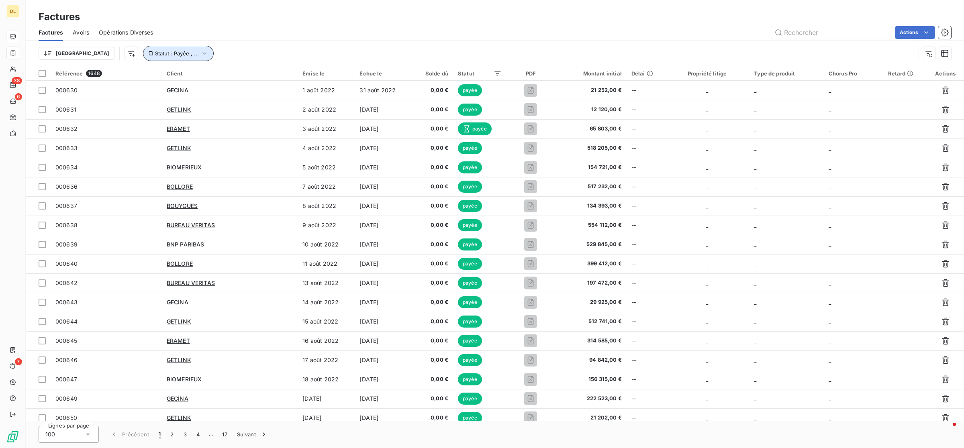
click at [200, 51] on icon "button" at bounding box center [204, 53] width 8 height 8
click at [255, 71] on div "payée échue" at bounding box center [251, 74] width 116 height 17
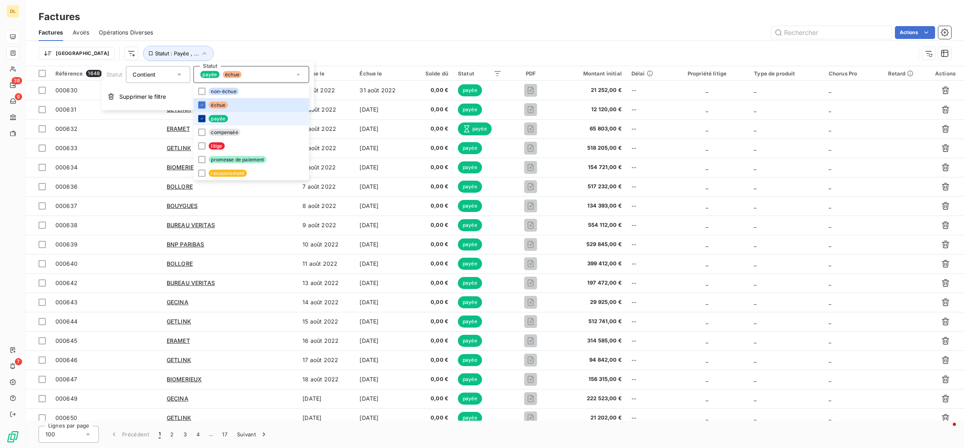
click at [204, 119] on div at bounding box center [201, 118] width 7 height 7
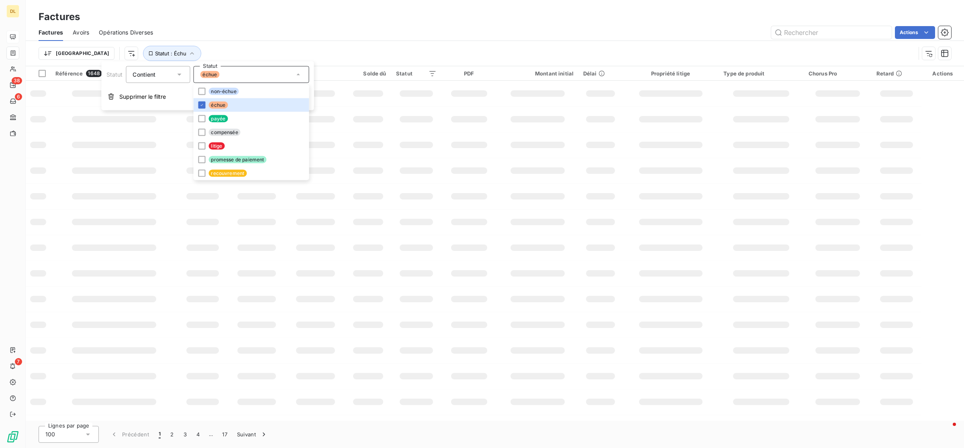
click at [354, 31] on div "Actions" at bounding box center [557, 32] width 788 height 13
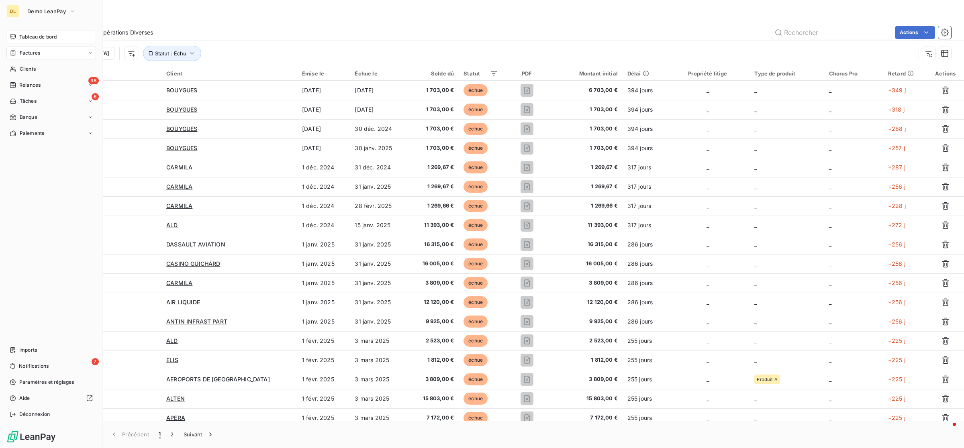
click at [23, 32] on div "Tableau de bord" at bounding box center [51, 37] width 90 height 13
